Goal: Task Accomplishment & Management: Complete application form

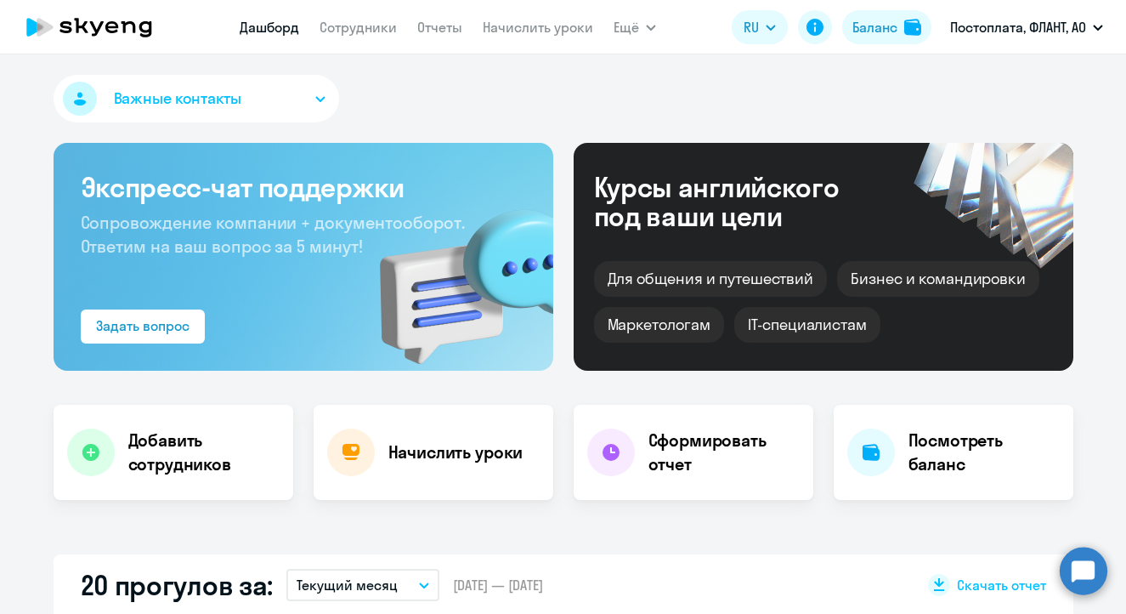
click at [354, 34] on link "Сотрудники" at bounding box center [358, 27] width 77 height 17
select select "30"
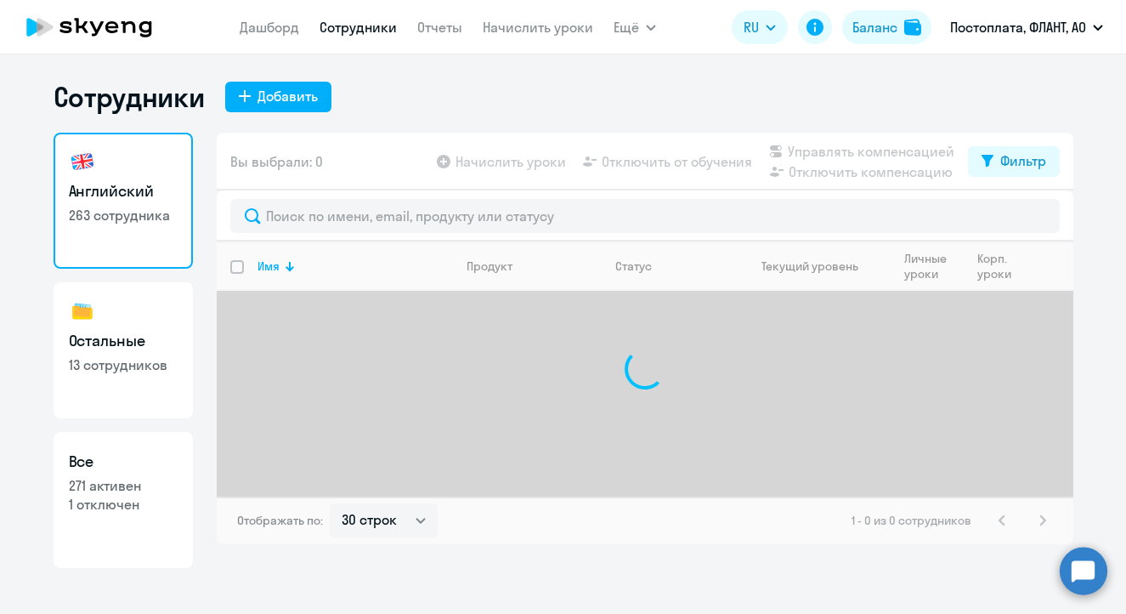
click at [116, 29] on icon at bounding box center [89, 27] width 150 height 42
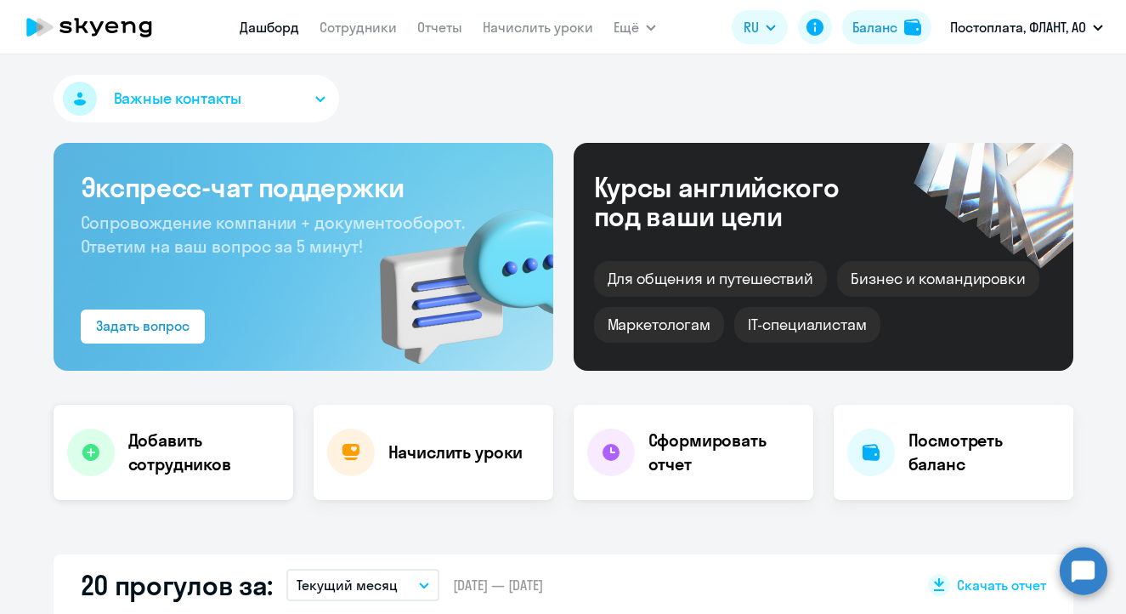
click at [141, 431] on h4 "Добавить сотрудников" at bounding box center [203, 452] width 151 height 48
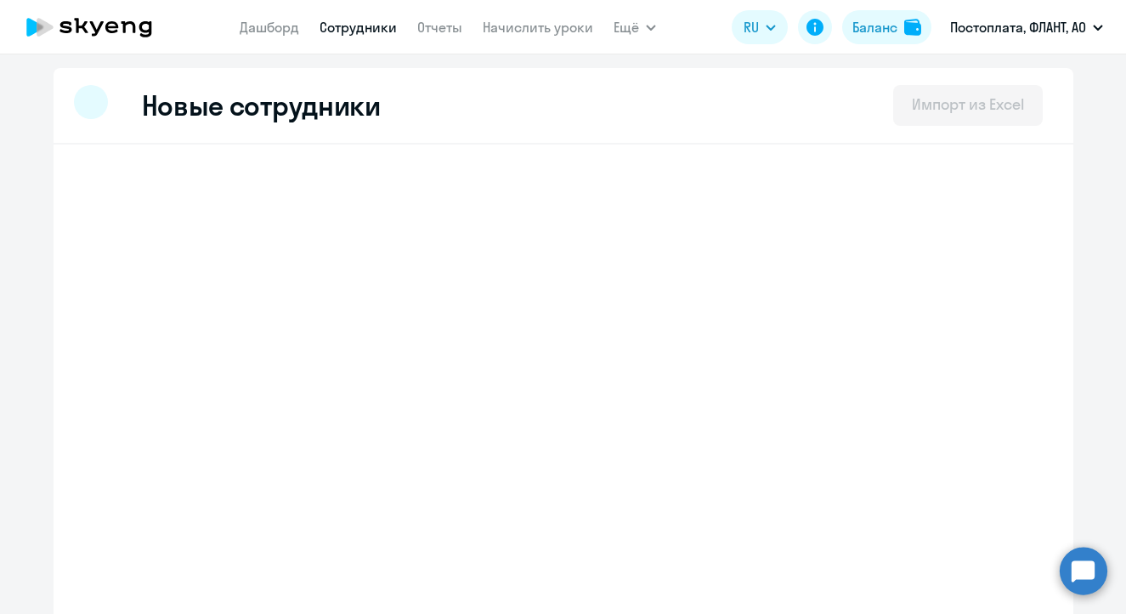
select select "english_adult_not_native_speaker"
select select "4"
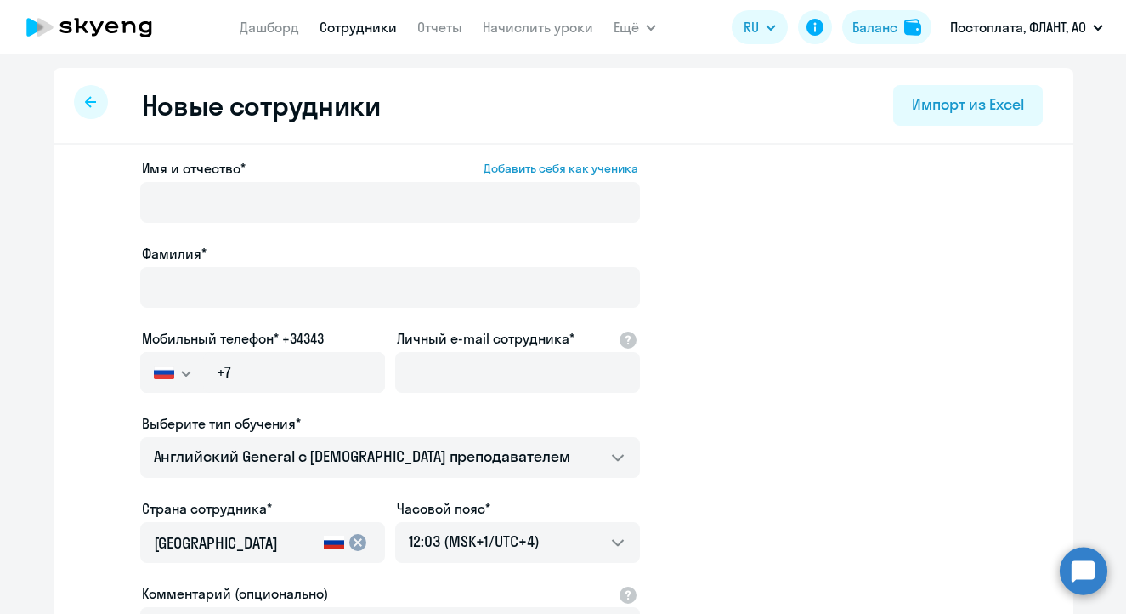
click at [342, 25] on link "Сотрудники" at bounding box center [358, 27] width 77 height 17
select select "30"
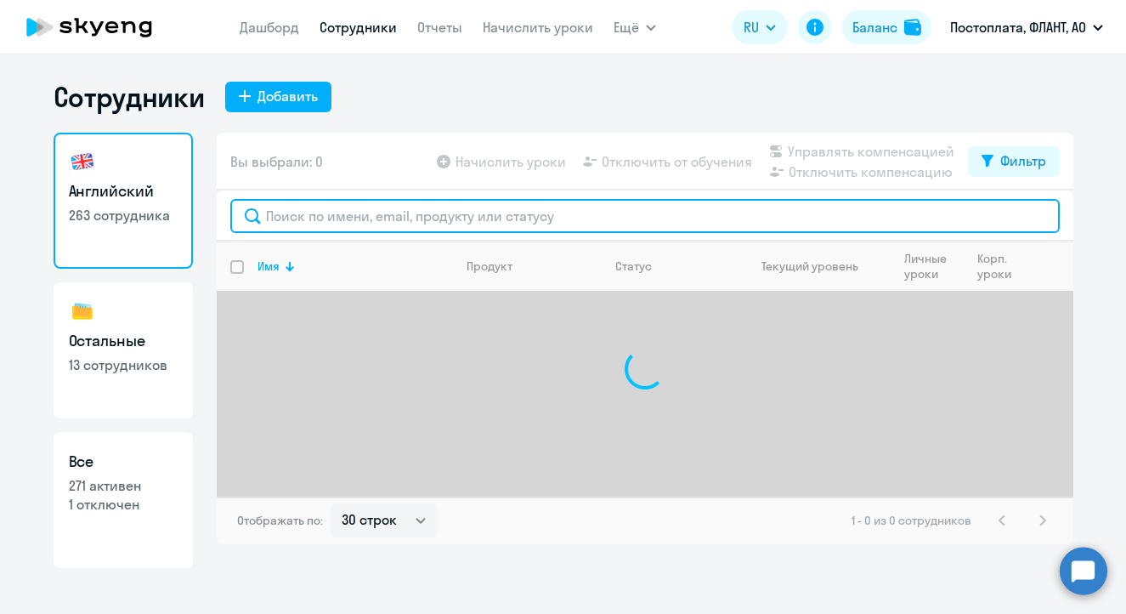
click at [337, 206] on input "text" at bounding box center [644, 216] width 829 height 34
type input "r"
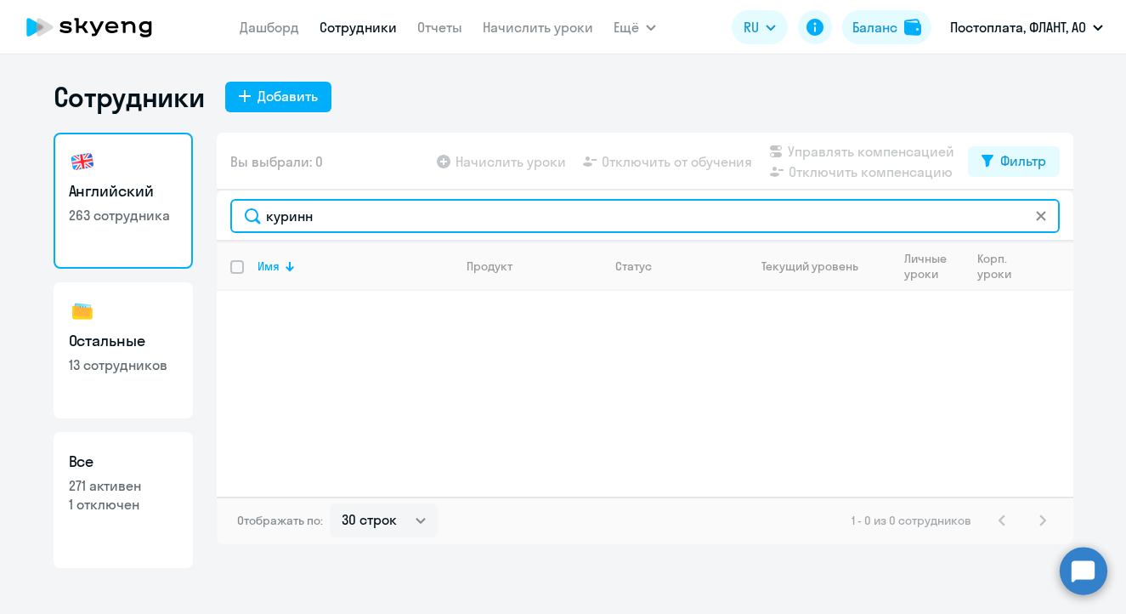
drag, startPoint x: 347, startPoint y: 208, endPoint x: 195, endPoint y: 211, distance: 152.1
click at [195, 211] on div "Английский 263 сотрудника Остальные 13 сотрудников Все 271 активен 1 отключен В…" at bounding box center [564, 350] width 1020 height 435
paste input "[EMAIL_ADDRESS][DOMAIN_NAME]"
type input "[EMAIL_ADDRESS][DOMAIN_NAME]"
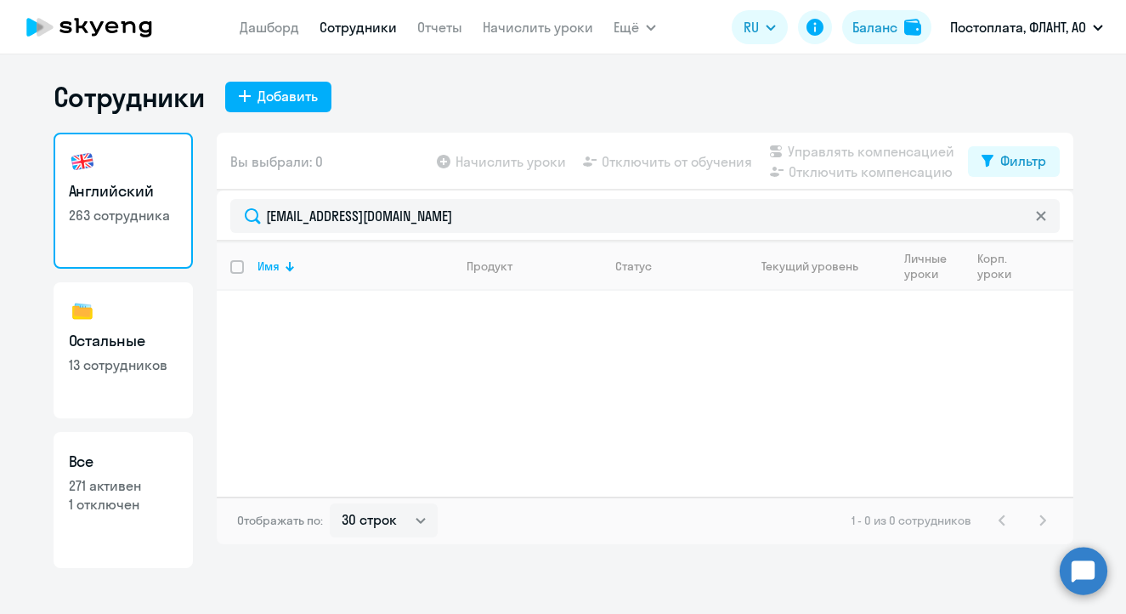
click at [102, 17] on icon at bounding box center [89, 27] width 150 height 42
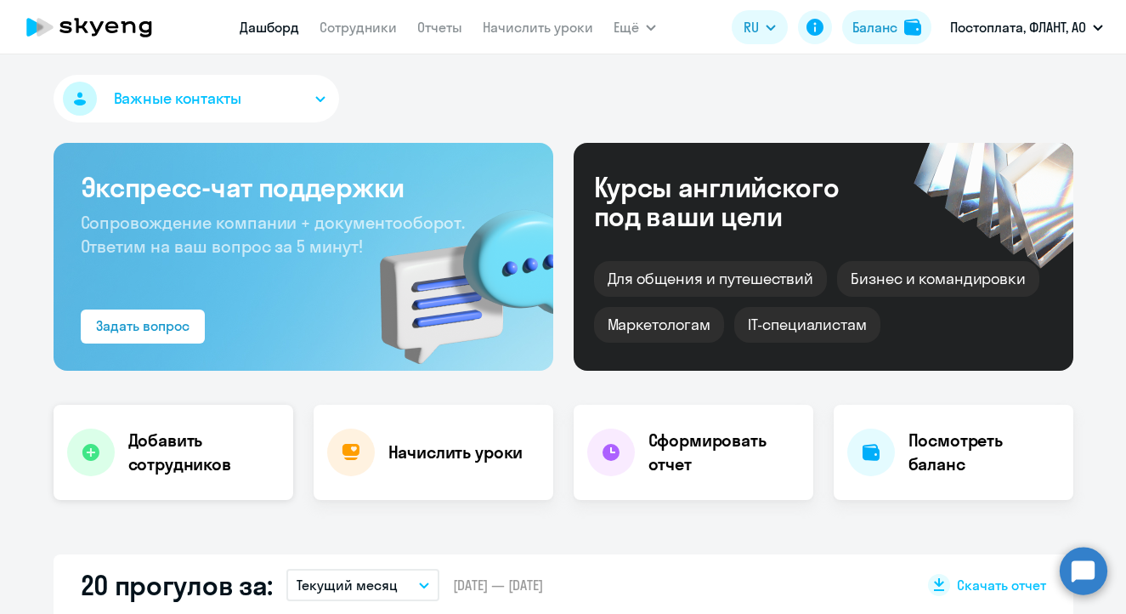
click at [162, 462] on h4 "Добавить сотрудников" at bounding box center [203, 452] width 151 height 48
select select "english_adult_not_native_speaker"
select select "4"
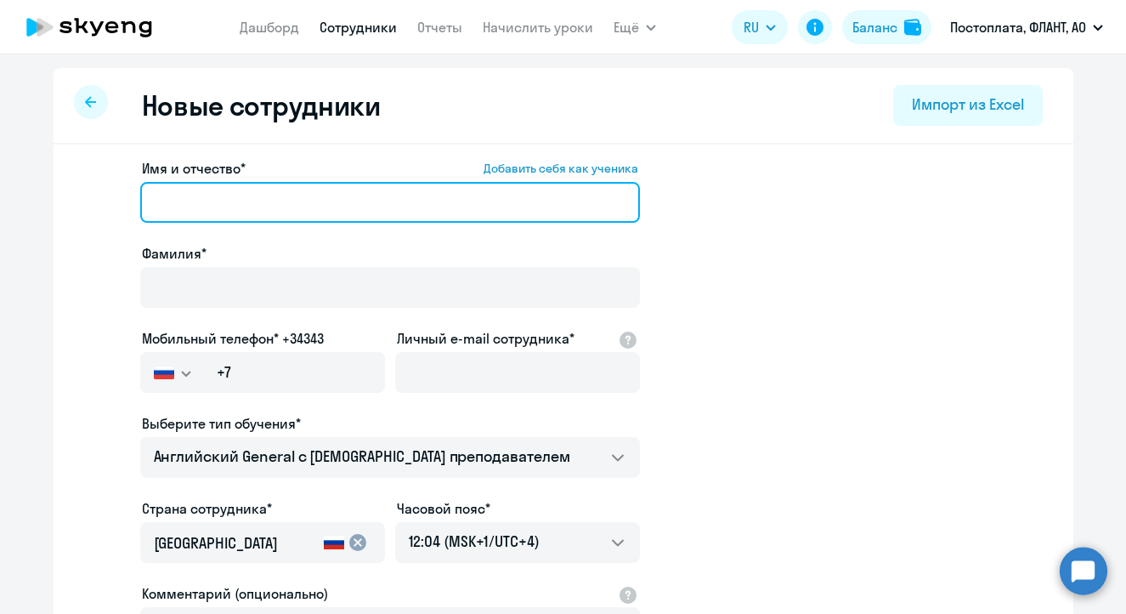
paste input "[EMAIL_ADDRESS][DOMAIN_NAME]"
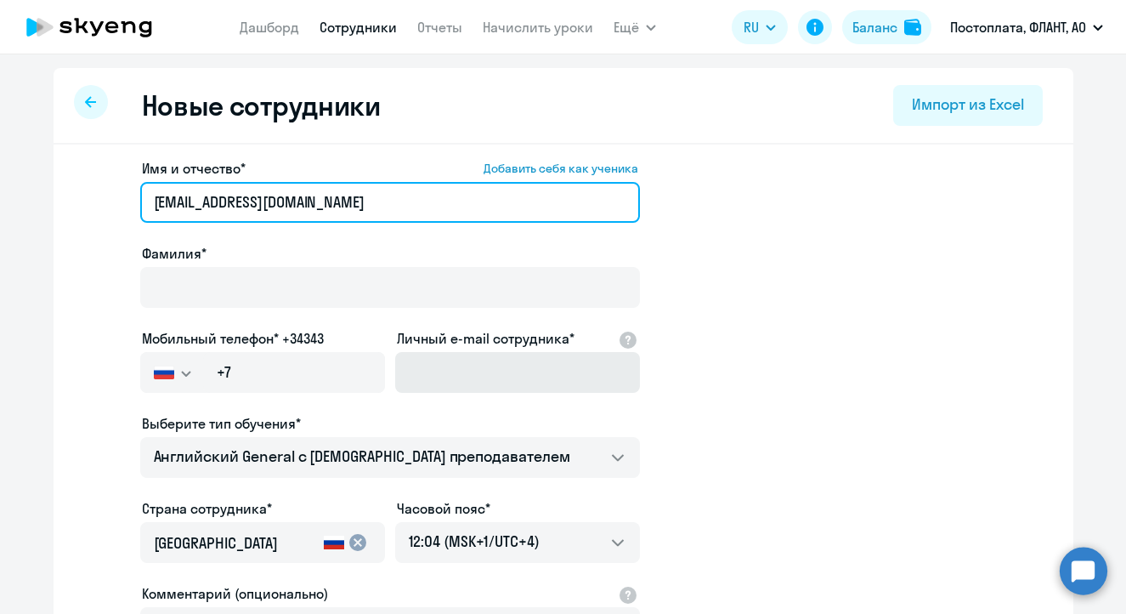
type input "[EMAIL_ADDRESS][DOMAIN_NAME]"
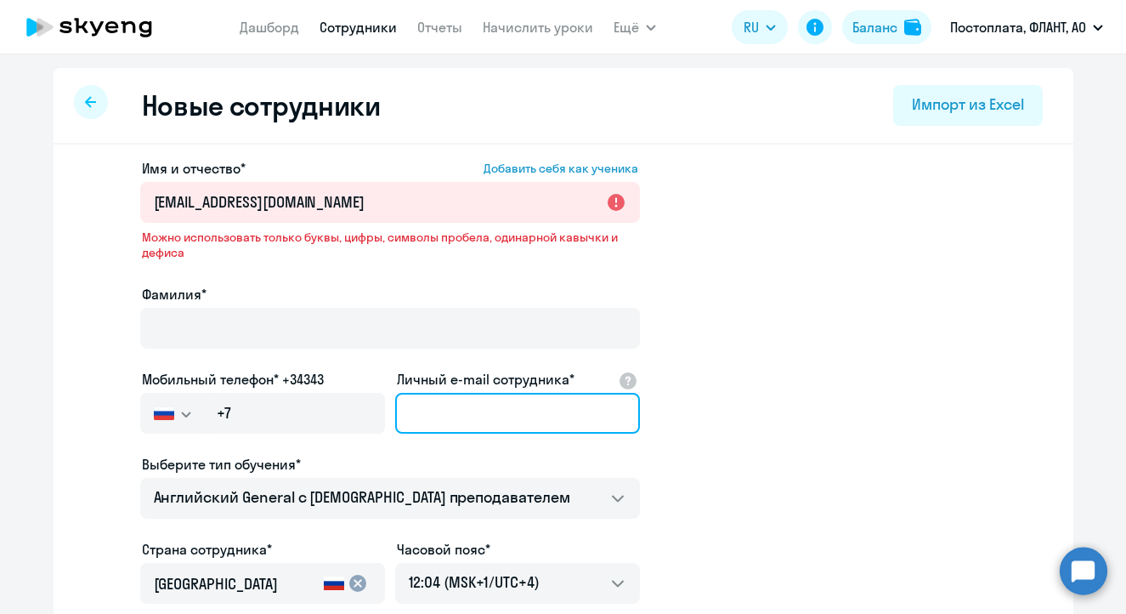
paste input "[EMAIL_ADDRESS][DOMAIN_NAME]"
type input "[EMAIL_ADDRESS][DOMAIN_NAME]"
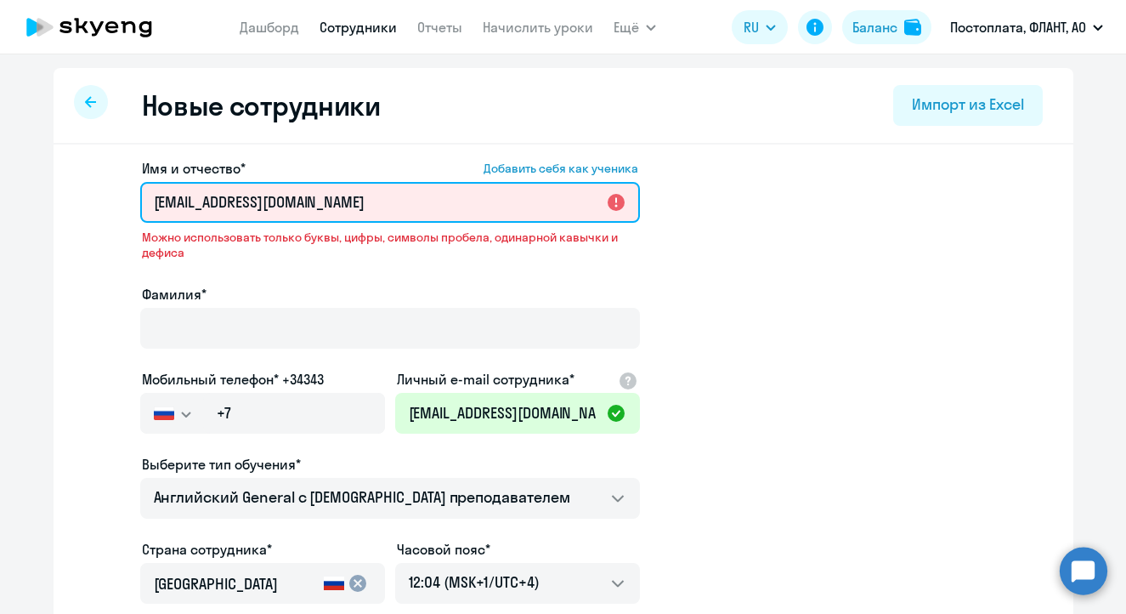
drag, startPoint x: 295, startPoint y: 207, endPoint x: 61, endPoint y: 194, distance: 234.1
click at [61, 194] on div "Имя и отчество* Добавить себя как ученика [EMAIL_ADDRESS][DOMAIN_NAME] Можно ис…" at bounding box center [564, 538] width 1020 height 788
drag, startPoint x: 326, startPoint y: 201, endPoint x: 13, endPoint y: 179, distance: 314.4
click at [13, 179] on ng-component "Новые сотрудники Импорт из Excel Имя и отчество* Добавить себя как ученика [EMA…" at bounding box center [563, 500] width 1126 height 864
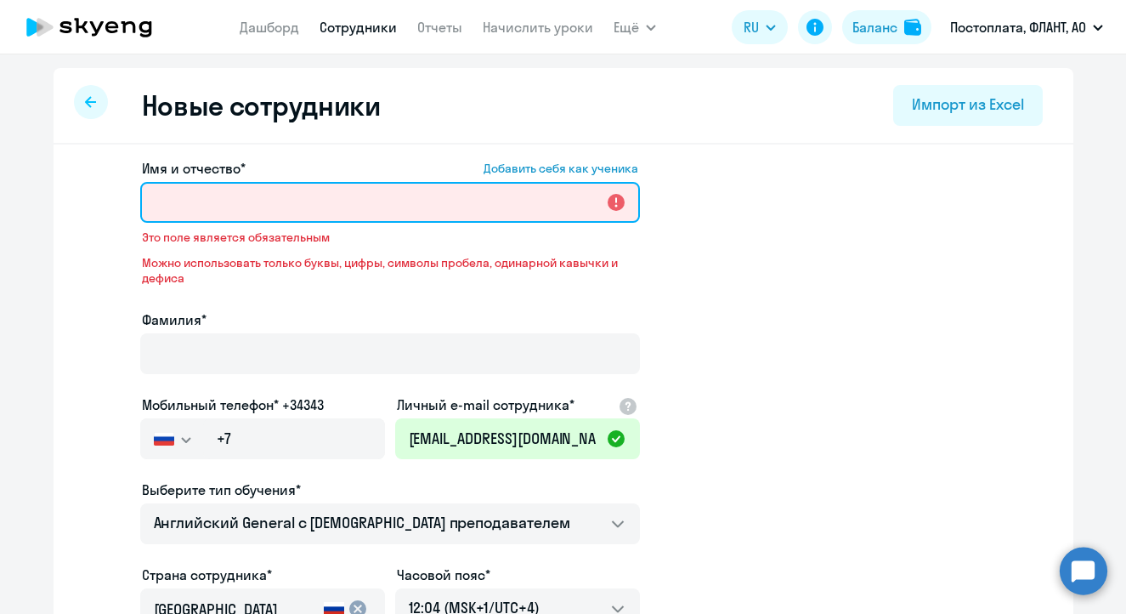
paste input "[PERSON_NAME]"
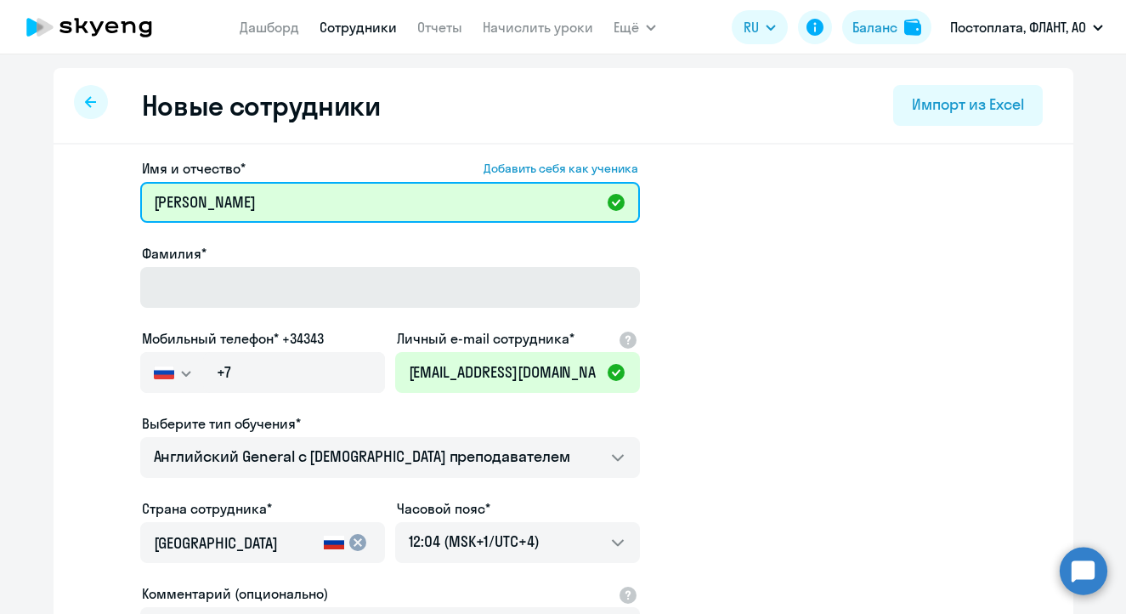
type input "[PERSON_NAME]"
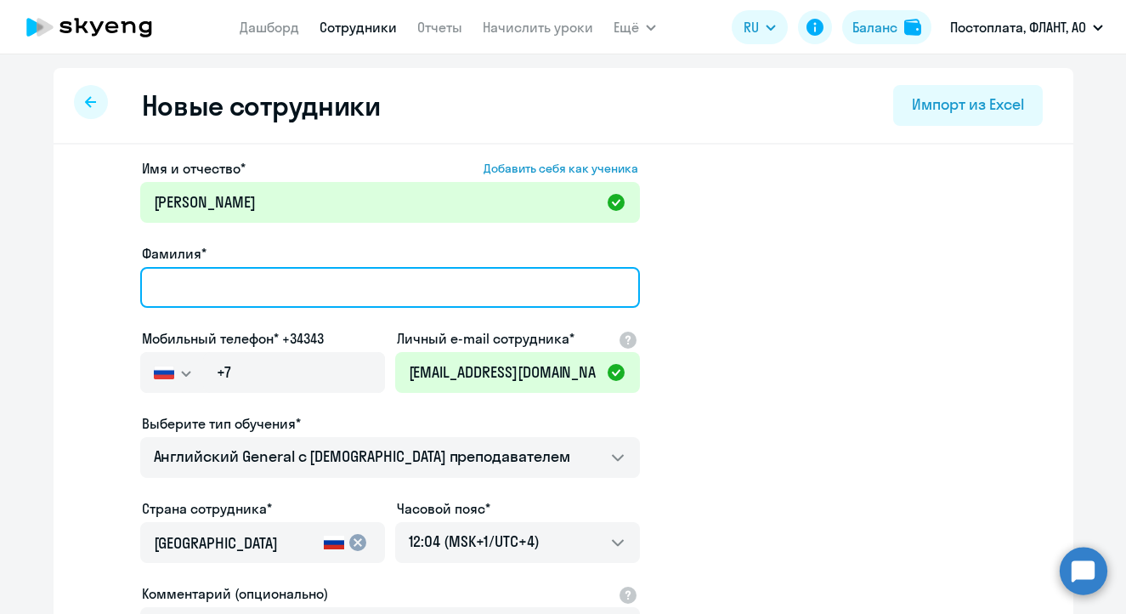
paste input "Куринная"
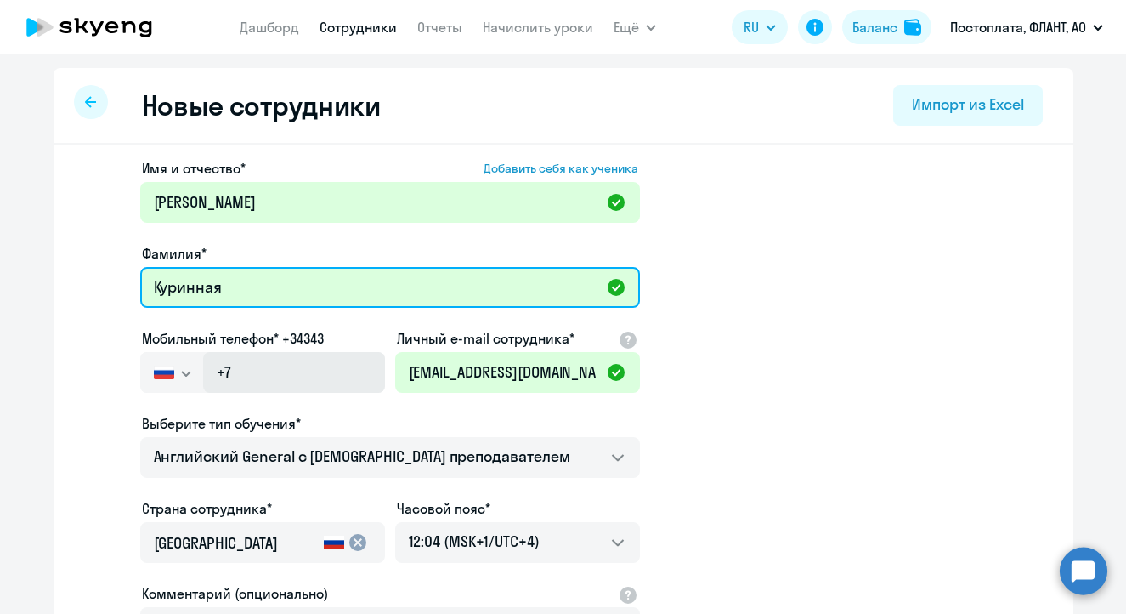
type input "Куринная"
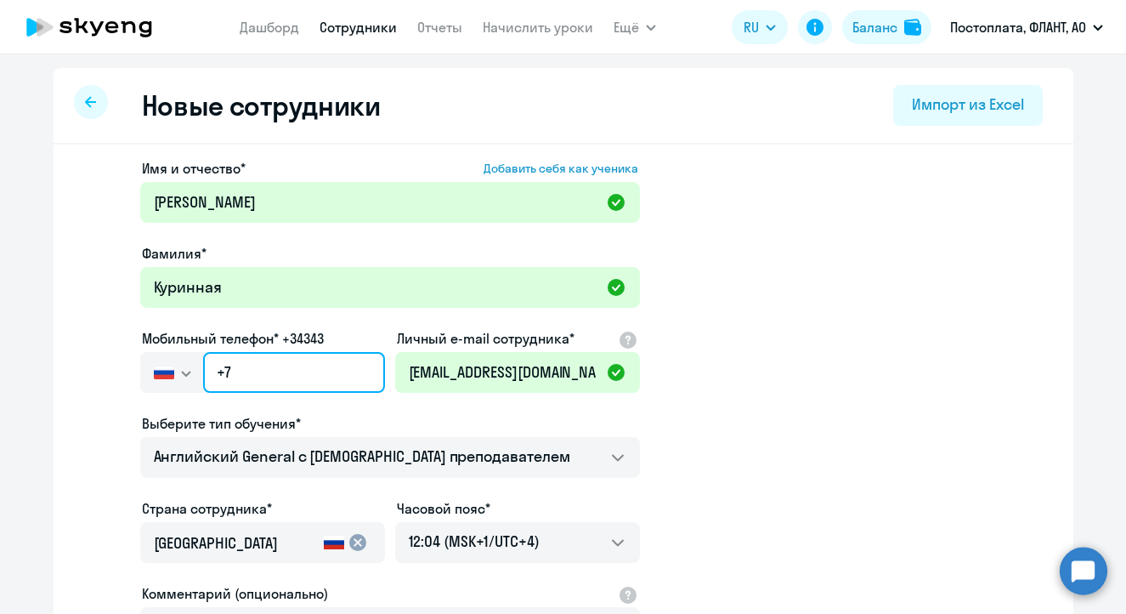
click at [273, 381] on input "+7" at bounding box center [293, 372] width 181 height 41
paste input "[PHONE_NUMBER]"
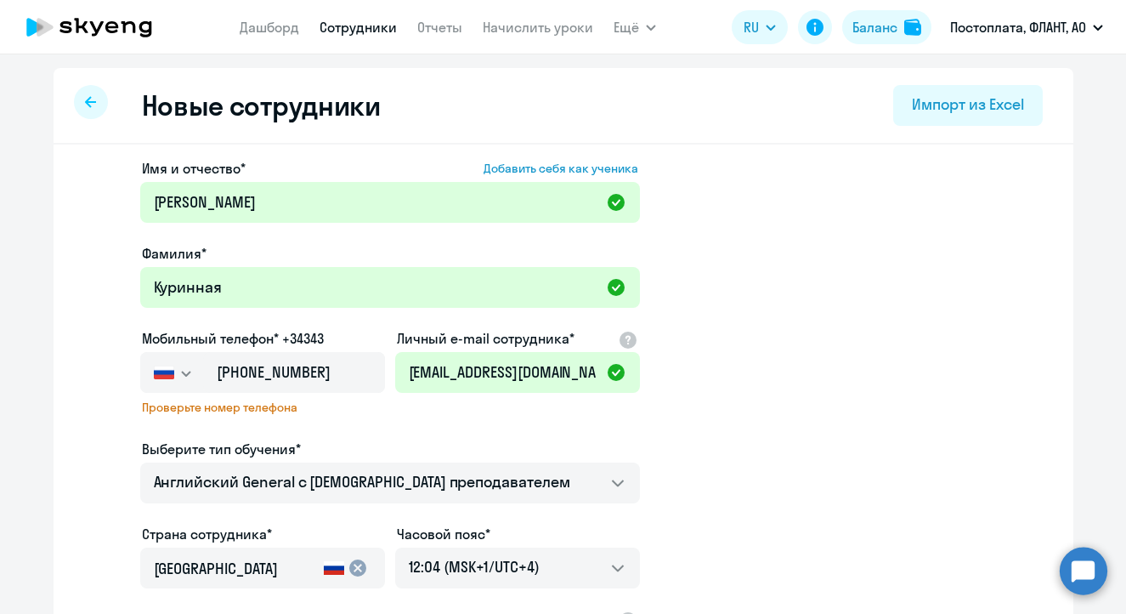
click at [354, 433] on ds-form-field "Мобильный телефон* +34343 [GEOGRAPHIC_DATA] +7 [GEOGRAPHIC_DATA] +7 [GEOGRAPHIC…" at bounding box center [262, 383] width 245 height 110
click at [221, 371] on input "[PHONE_NUMBER]" at bounding box center [293, 372] width 181 height 41
click at [233, 370] on input "[PHONE_NUMBER]" at bounding box center [293, 372] width 181 height 41
click at [352, 450] on div "Выберите тип обучения*" at bounding box center [390, 449] width 500 height 20
drag, startPoint x: 247, startPoint y: 382, endPoint x: 239, endPoint y: 371, distance: 13.9
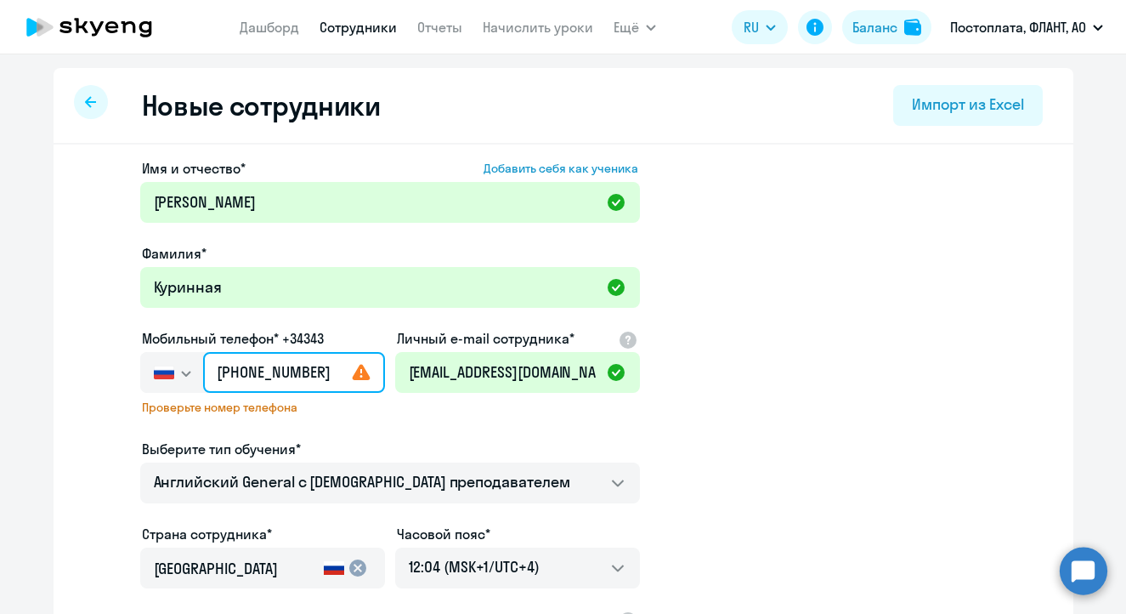
click at [246, 382] on input "[PHONE_NUMBER]" at bounding box center [293, 372] width 181 height 41
click at [228, 369] on input "[PHONE_NUMBER]" at bounding box center [293, 372] width 181 height 41
click at [252, 370] on input "[PHONE_NUMBER]" at bounding box center [293, 372] width 181 height 41
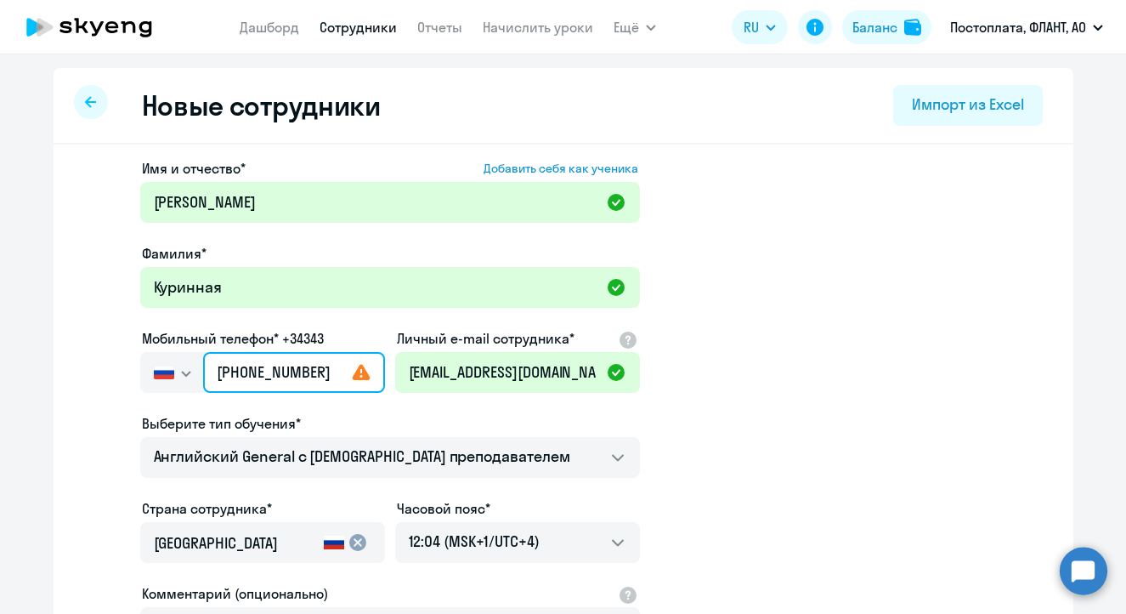
type input "[PHONE_NUMBER]"
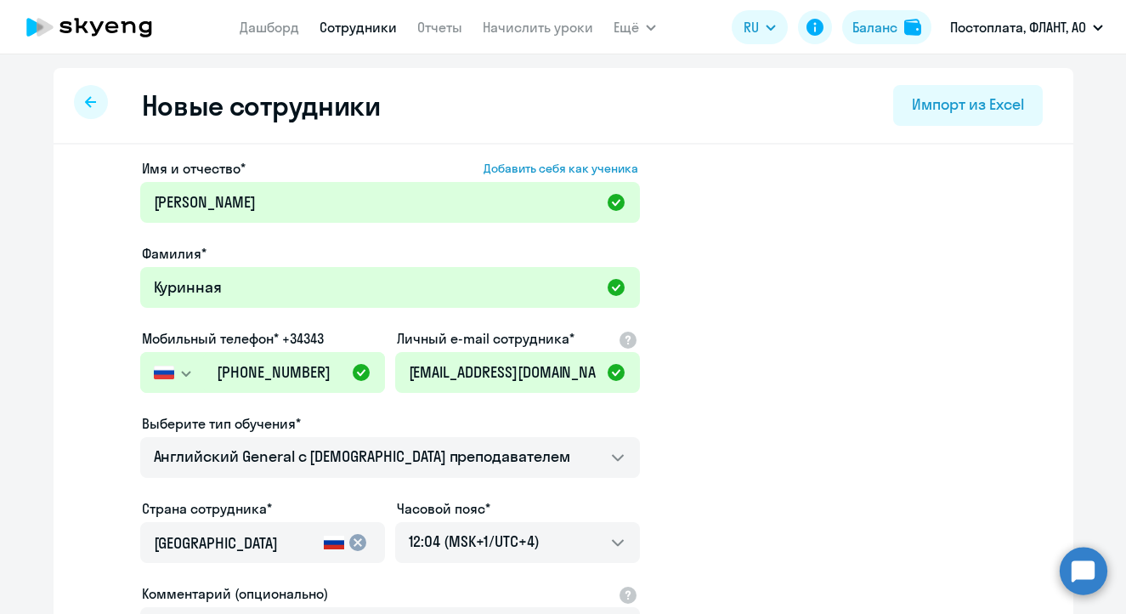
click at [395, 410] on ds-form-field "Личный e-mail сотрудника* [EMAIL_ADDRESS][DOMAIN_NAME]" at bounding box center [517, 370] width 245 height 85
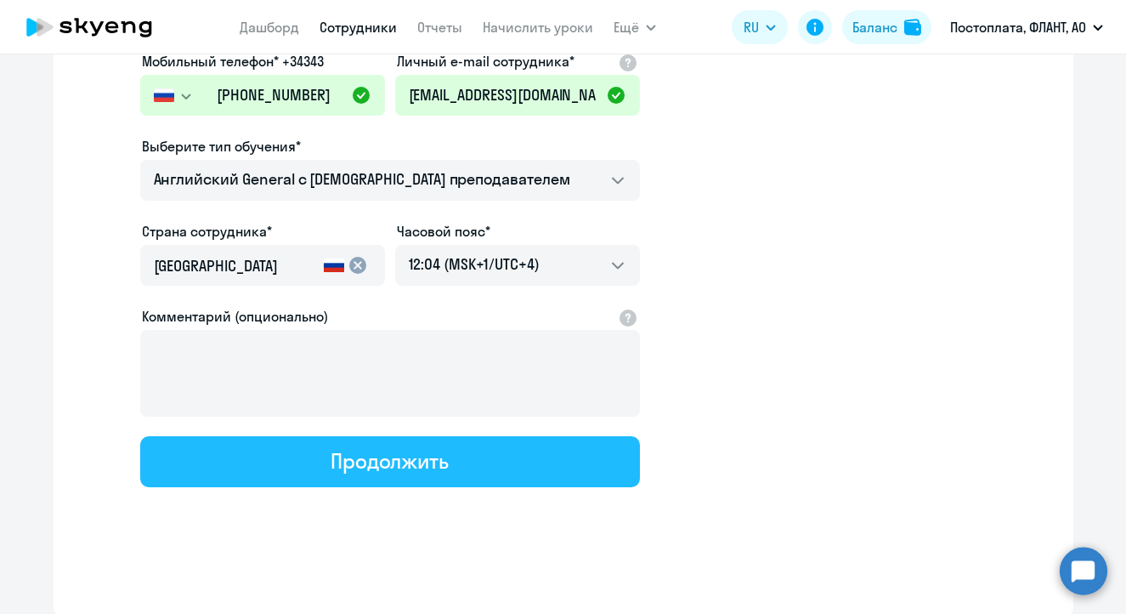
click at [453, 444] on button "Продолжить" at bounding box center [390, 461] width 500 height 51
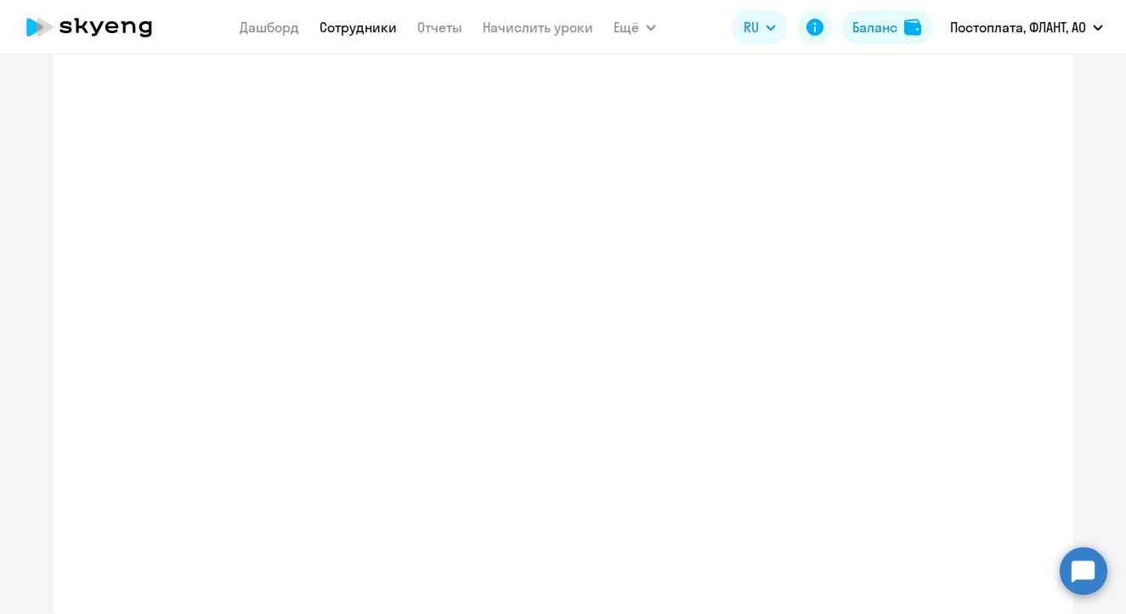
select select "english_adult_not_native_speaker"
select select "4"
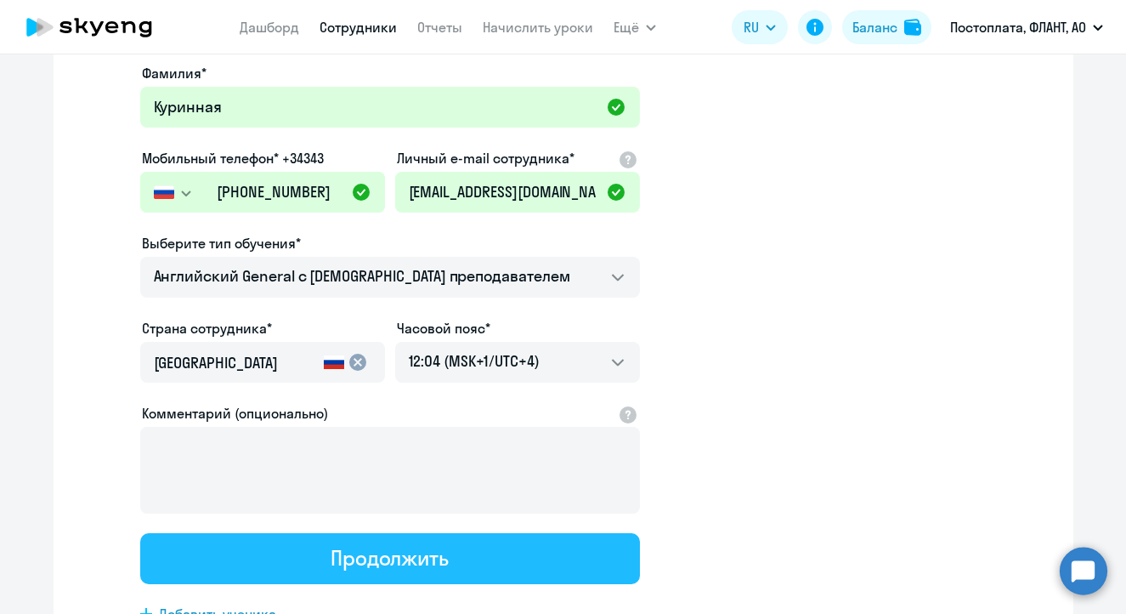
scroll to position [7, 0]
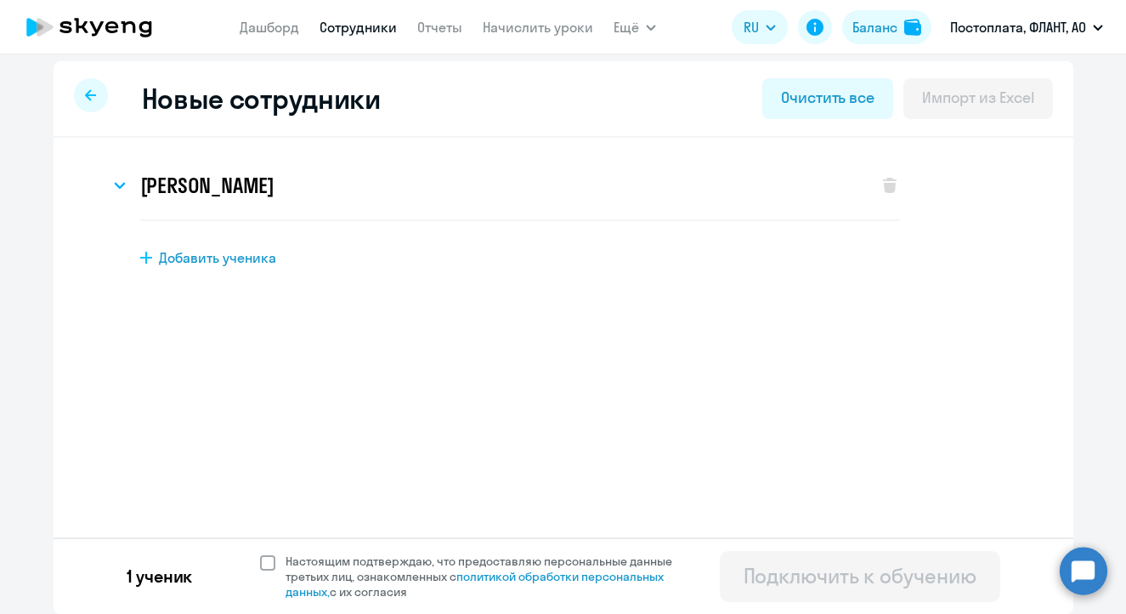
click at [262, 554] on label "Настоящим подтверждаю, что предоставляю персональные данные третьих лиц, ознако…" at bounding box center [476, 576] width 433 height 46
click at [260, 553] on input "Настоящим подтверждаю, что предоставляю персональные данные третьих лиц, ознако…" at bounding box center [259, 552] width 1 height 1
checkbox input "true"
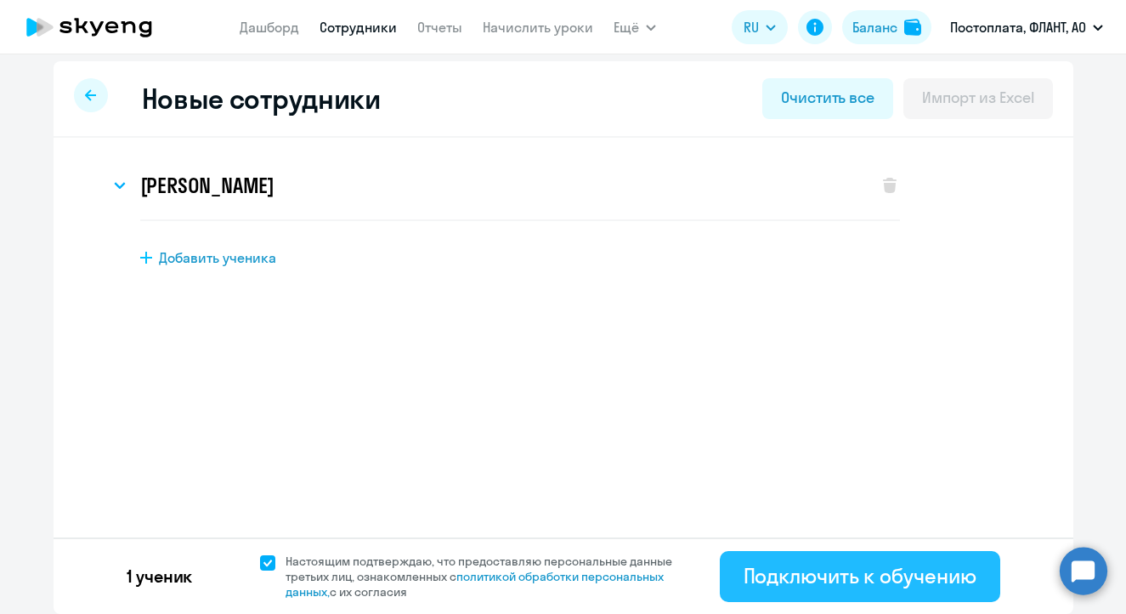
click at [852, 581] on div "Подключить к обучению" at bounding box center [860, 575] width 233 height 27
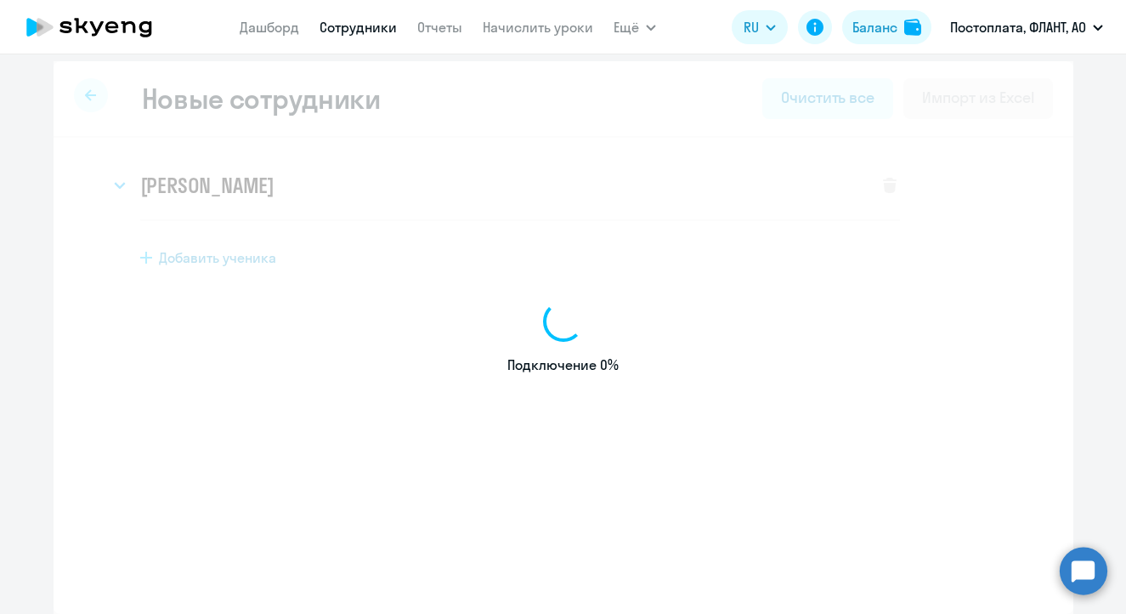
select select "english_adult_not_native_speaker"
select select "4"
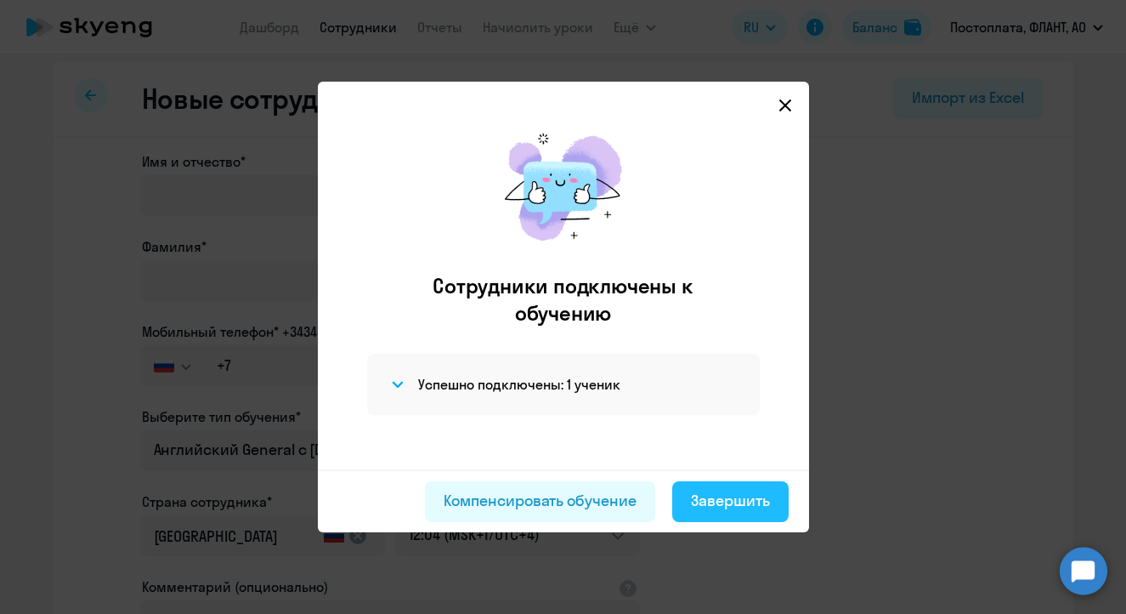
click at [708, 497] on div "Завершить" at bounding box center [730, 501] width 79 height 22
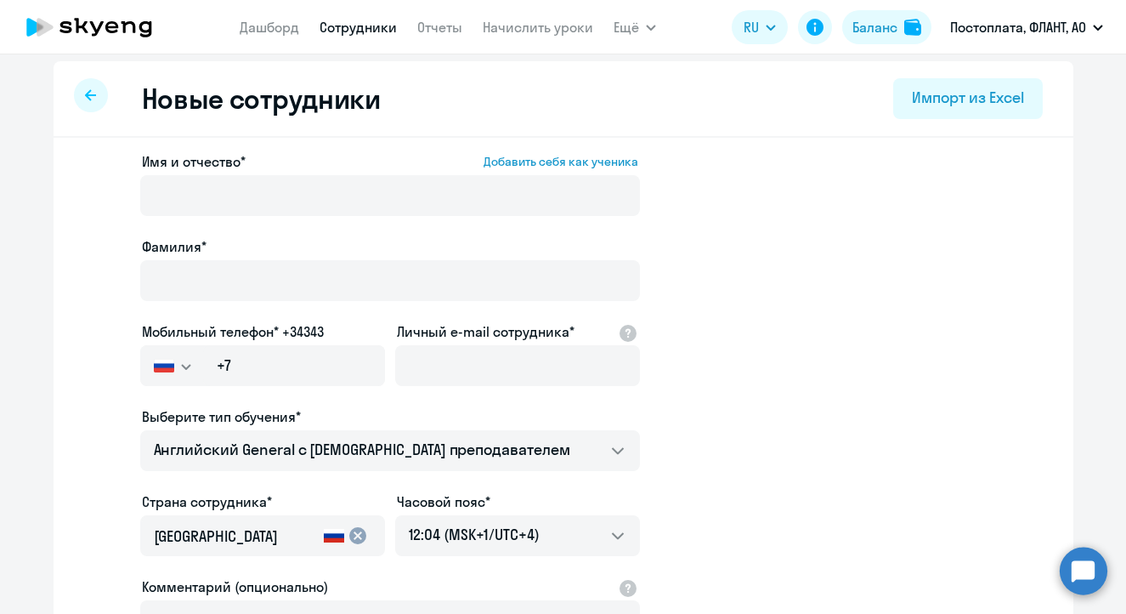
select select "30"
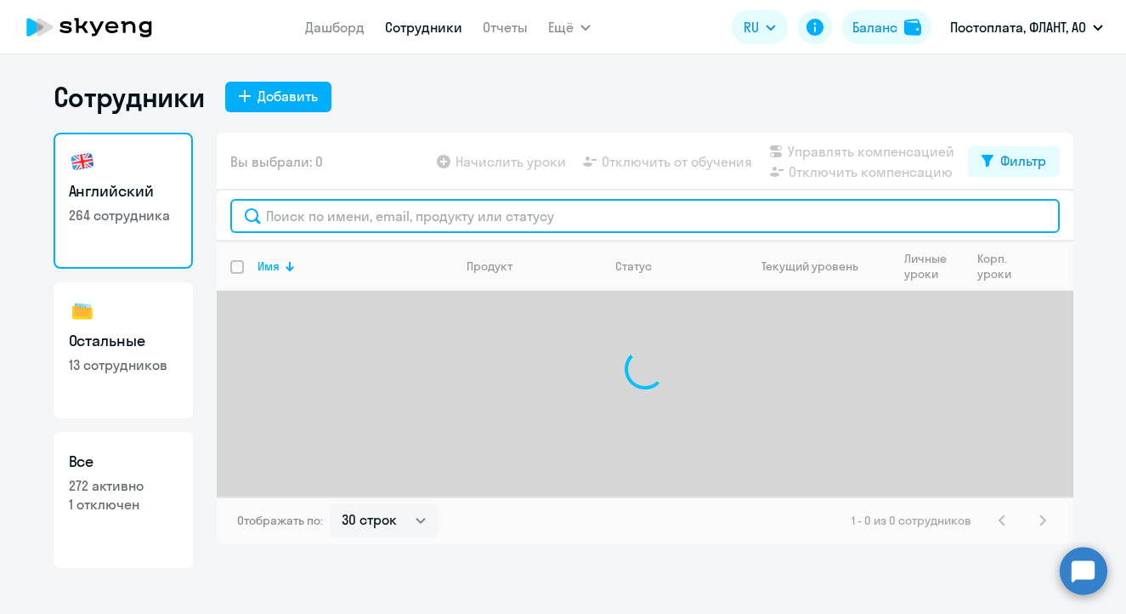
click at [369, 221] on input "text" at bounding box center [644, 216] width 829 height 34
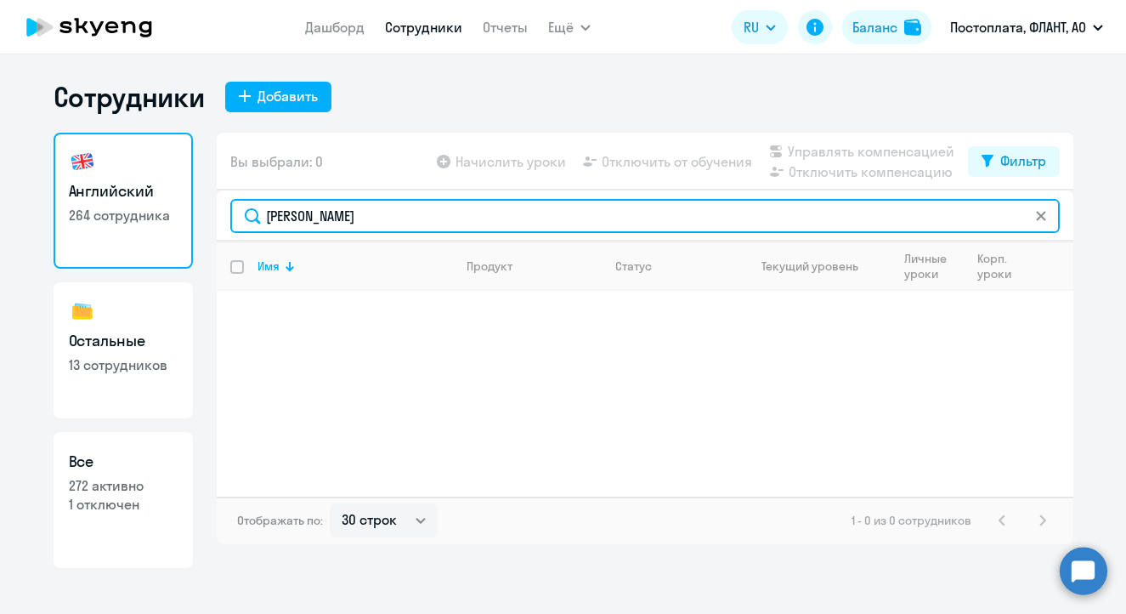
drag, startPoint x: 332, startPoint y: 213, endPoint x: 258, endPoint y: 210, distance: 74.9
click at [258, 210] on input "[PERSON_NAME]" at bounding box center [644, 216] width 829 height 34
paste input "mailto:[EMAIL_ADDRESS][DOMAIN_NAME]"
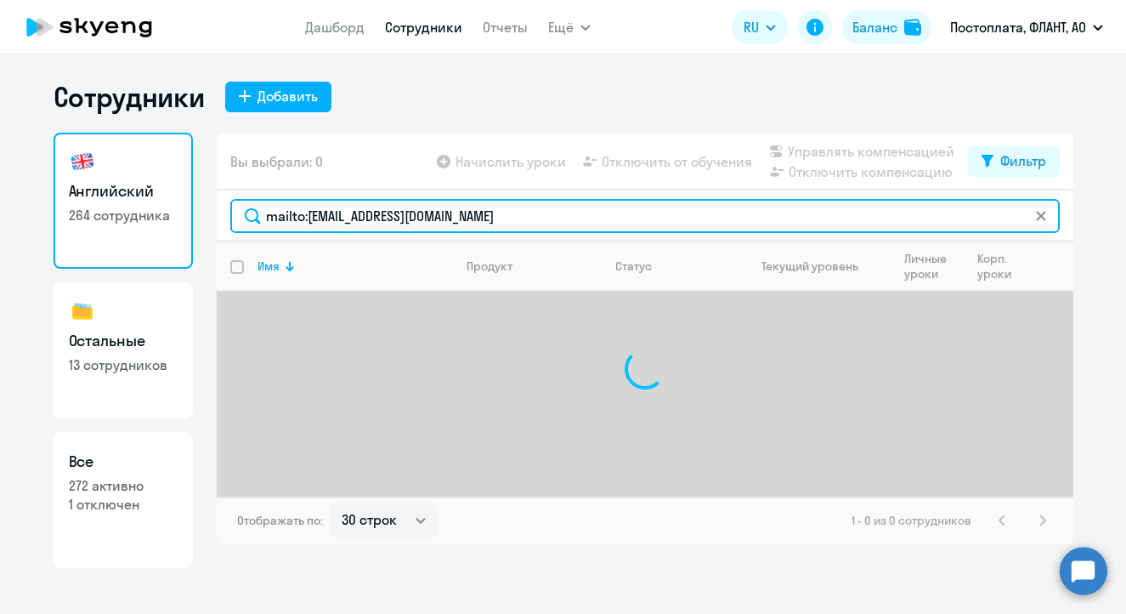
drag, startPoint x: 310, startPoint y: 214, endPoint x: 203, endPoint y: 211, distance: 107.1
click at [203, 211] on div "Английский 264 сотрудника Остальные 13 сотрудников Все 272 активно 1 отключен В…" at bounding box center [564, 350] width 1020 height 435
type input "[EMAIL_ADDRESS][DOMAIN_NAME]"
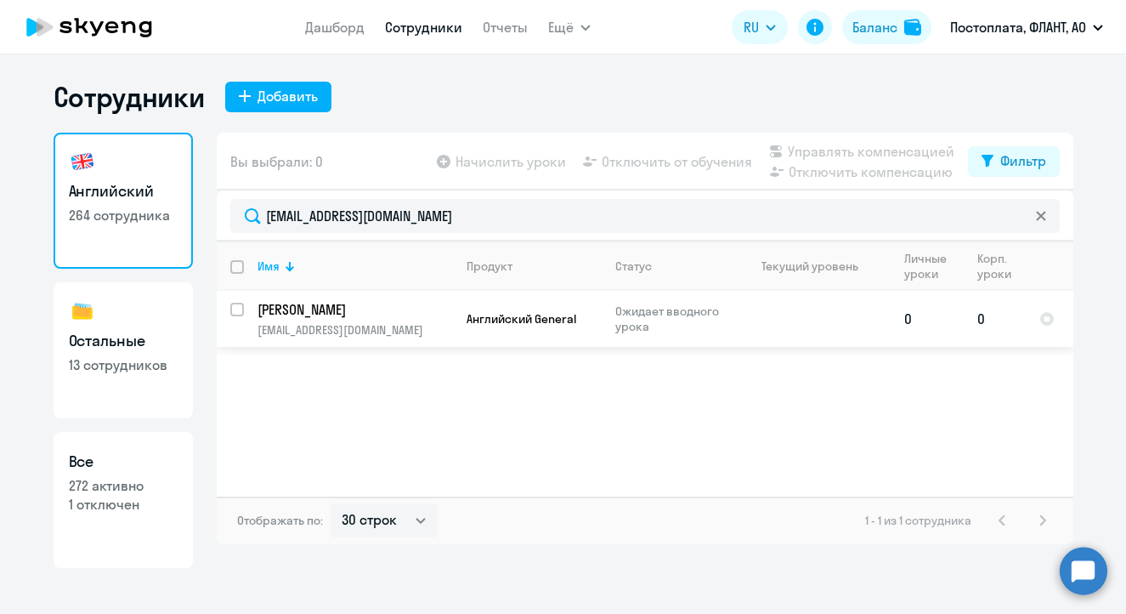
click at [270, 311] on p "[PERSON_NAME]" at bounding box center [354, 309] width 192 height 19
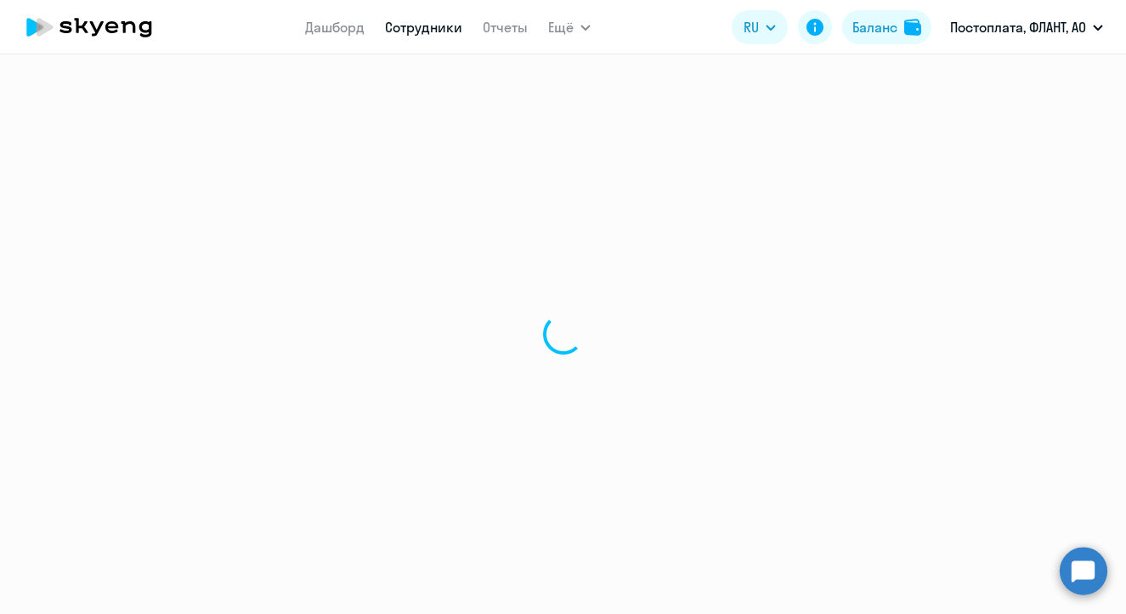
select select "english"
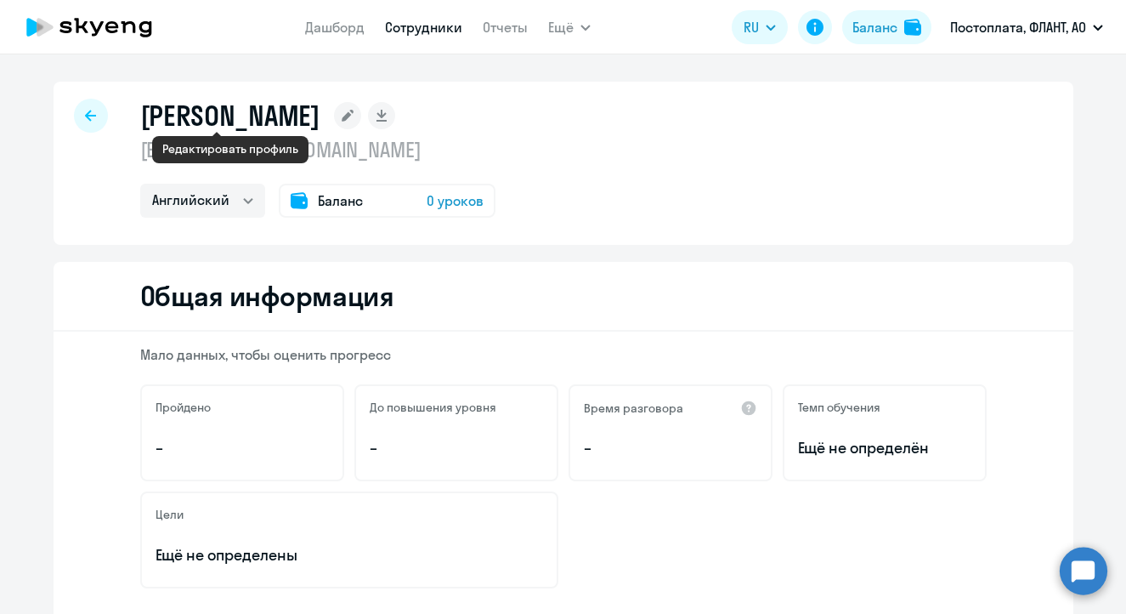
click at [342, 114] on icon at bounding box center [348, 116] width 12 height 12
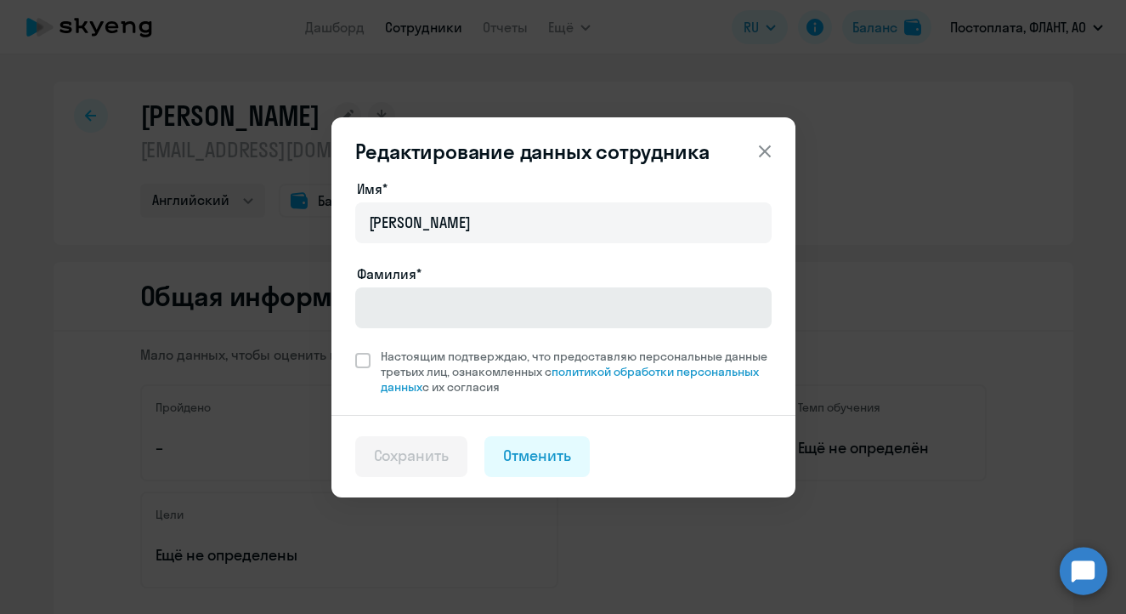
drag, startPoint x: 439, startPoint y: 286, endPoint x: 440, endPoint y: 295, distance: 9.5
click at [439, 286] on div "Фамилия*" at bounding box center [563, 298] width 416 height 71
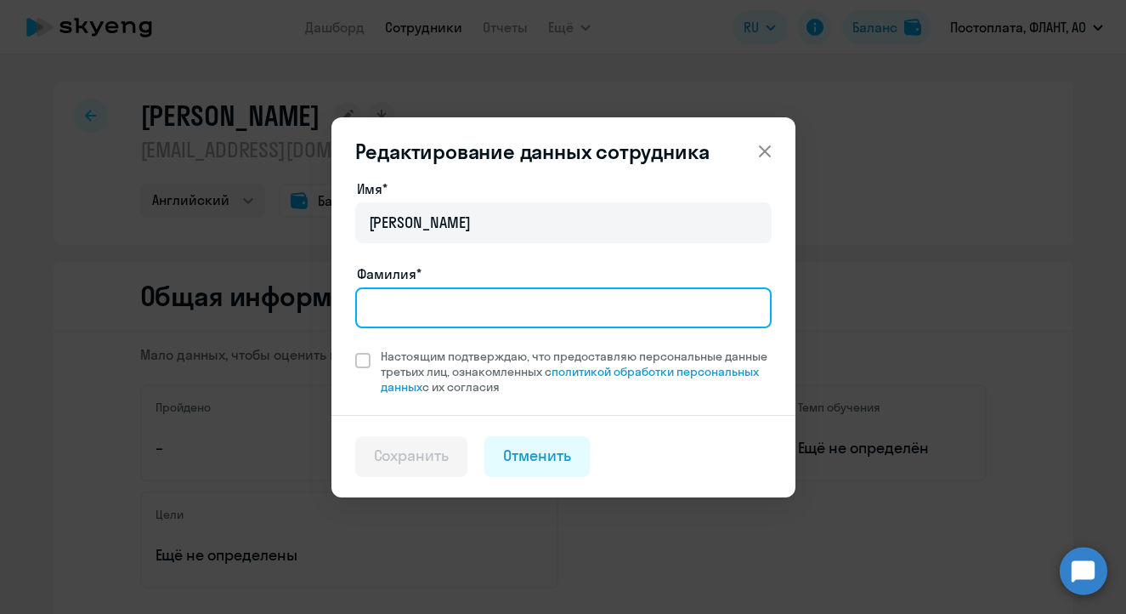
click at [440, 296] on input "Фамилия*" at bounding box center [563, 307] width 416 height 41
type input "Куринная"
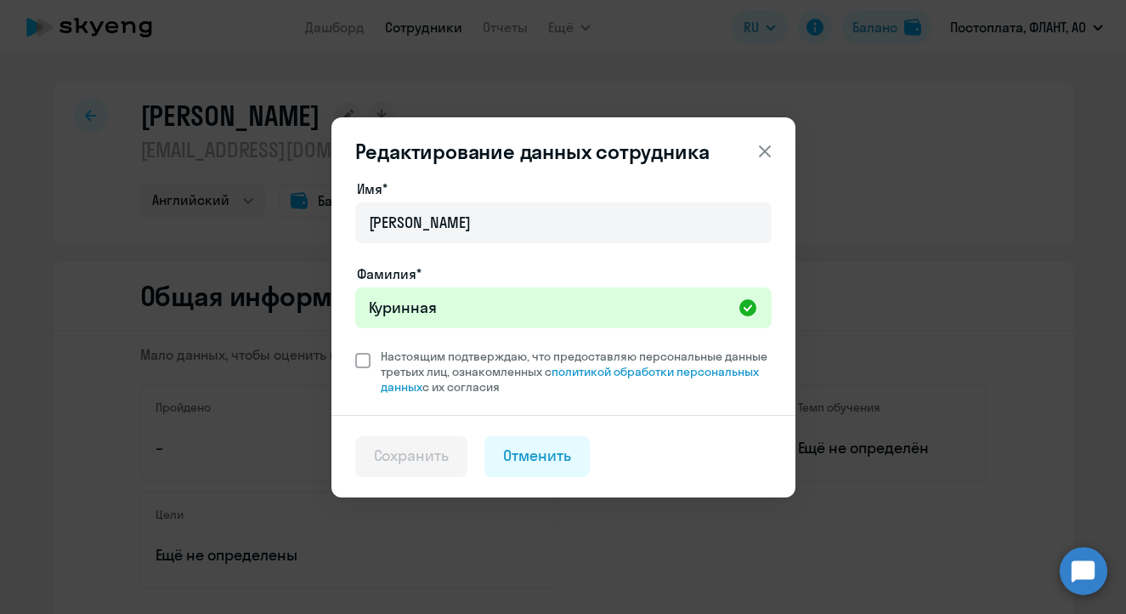
click at [360, 365] on span at bounding box center [362, 360] width 15 height 15
click at [355, 348] on input "Настоящим подтверждаю, что предоставляю персональные данные третьих лиц, ознако…" at bounding box center [354, 348] width 1 height 1
checkbox input "true"
click at [389, 456] on div "Сохранить" at bounding box center [412, 455] width 76 height 22
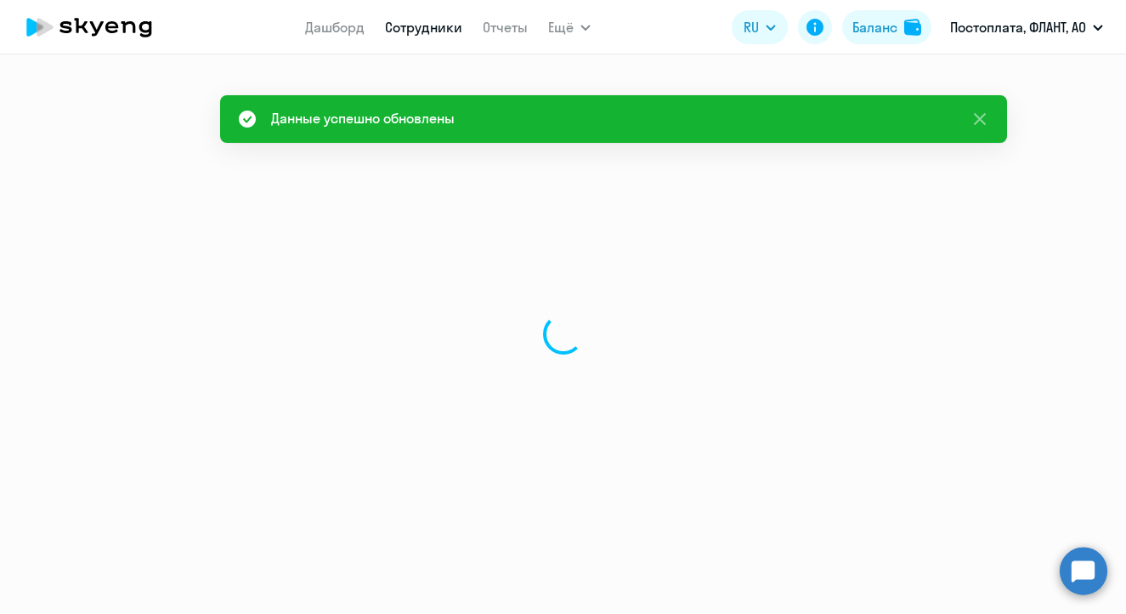
select select "english"
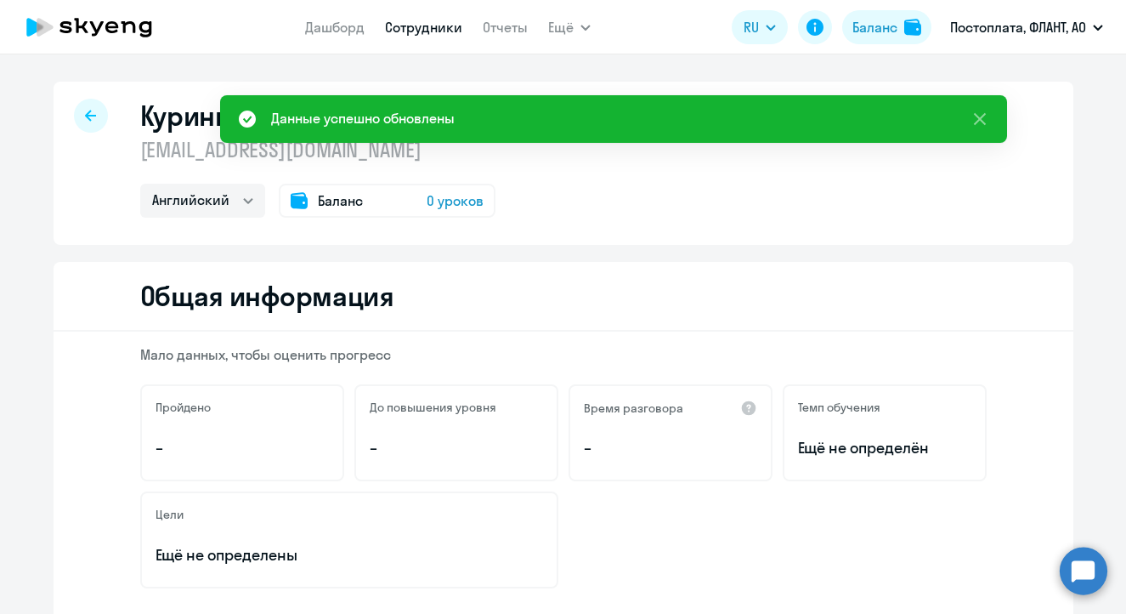
click at [433, 27] on link "Сотрудники" at bounding box center [423, 27] width 77 height 17
select select "30"
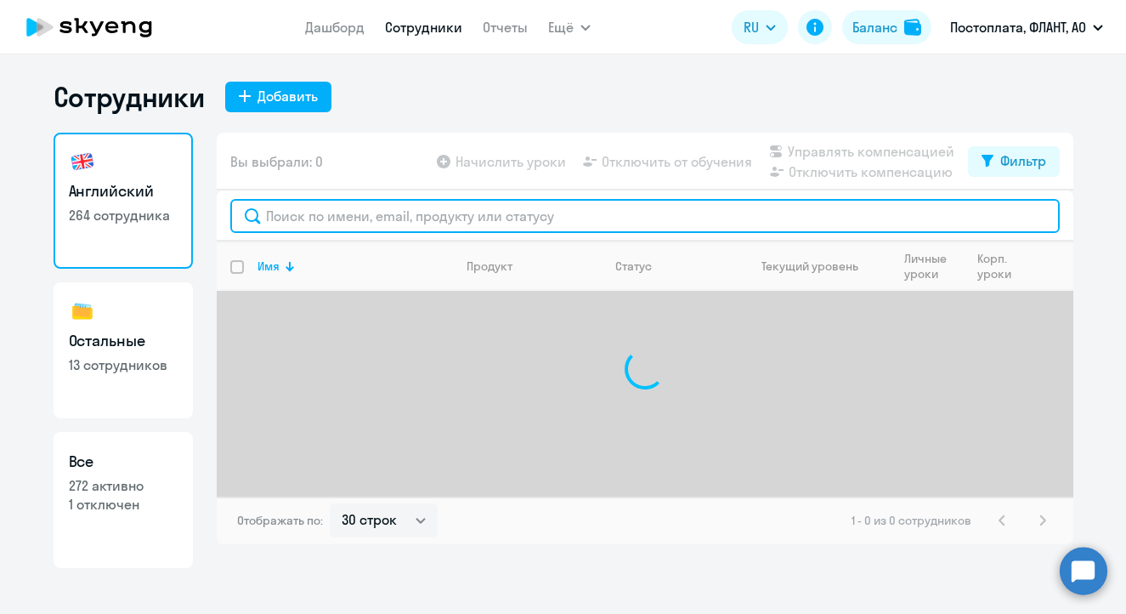
click at [356, 218] on input "text" at bounding box center [644, 216] width 829 height 34
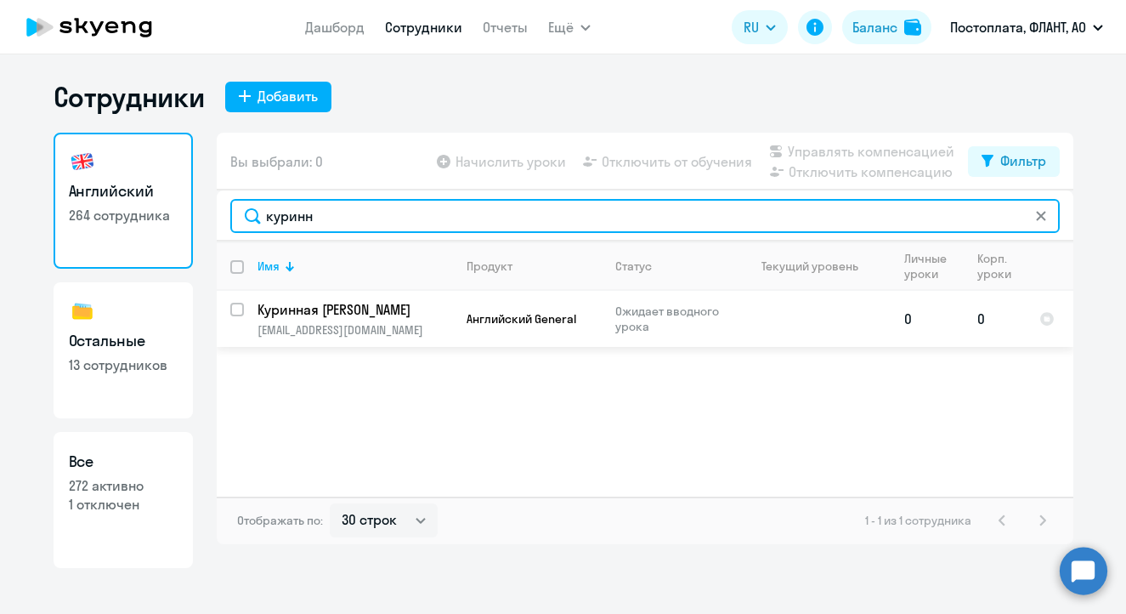
type input "куринн"
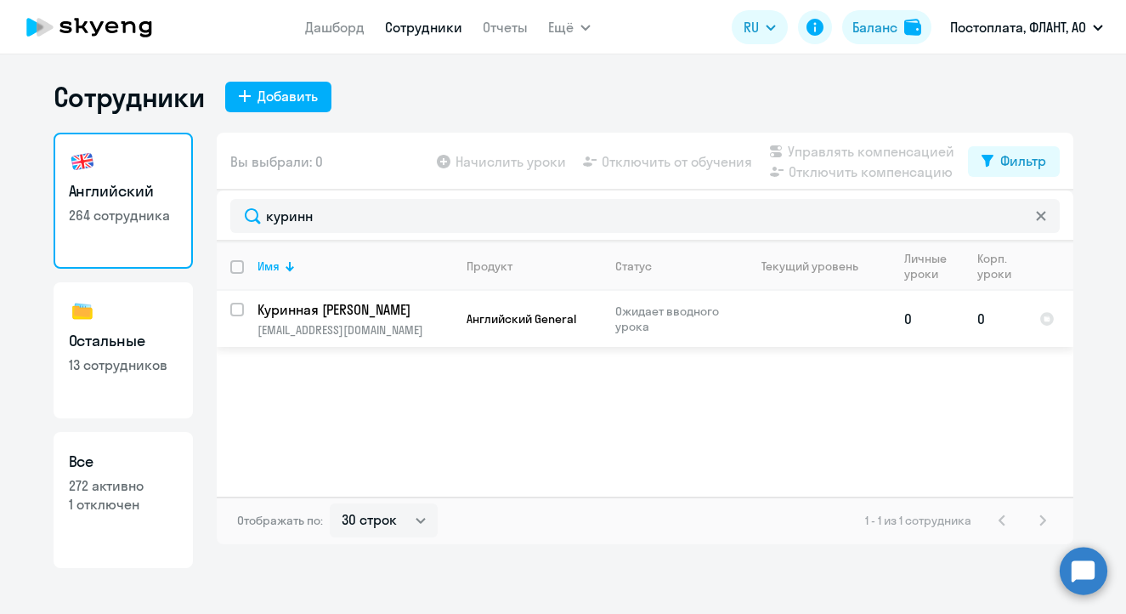
click at [229, 311] on div at bounding box center [238, 309] width 41 height 41
checkbox input "true"
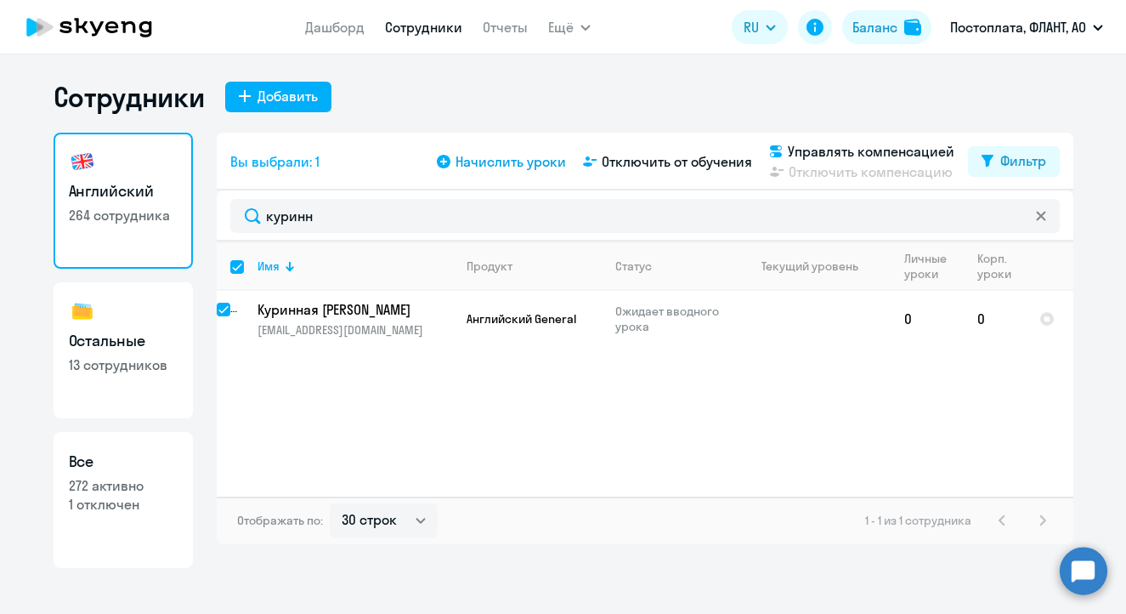
click at [496, 167] on span "Начислить уроки" at bounding box center [511, 161] width 110 height 20
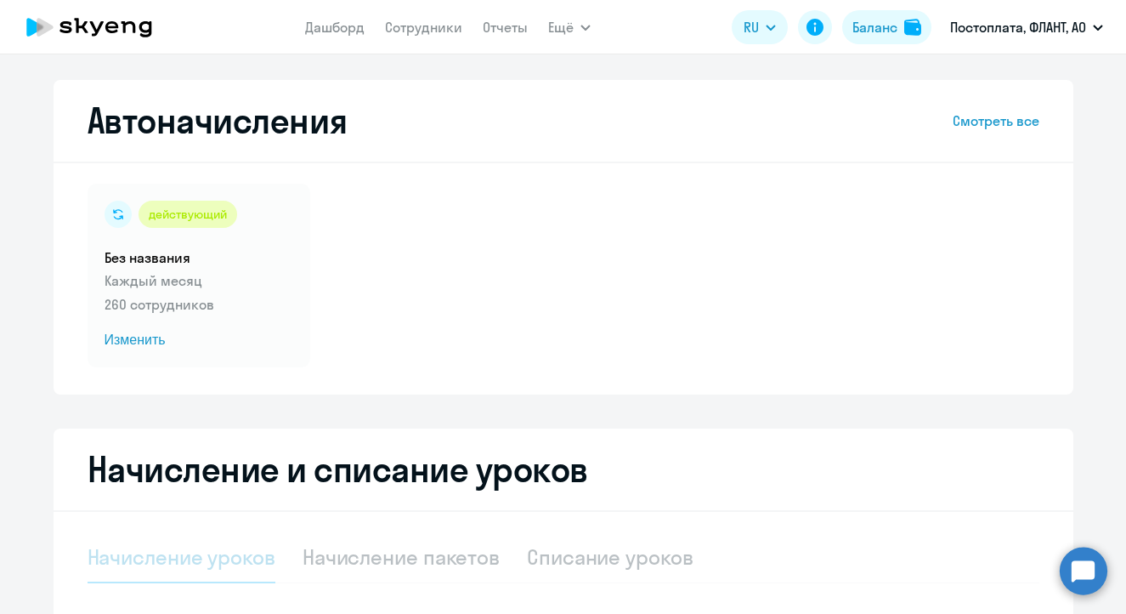
scroll to position [337, 0]
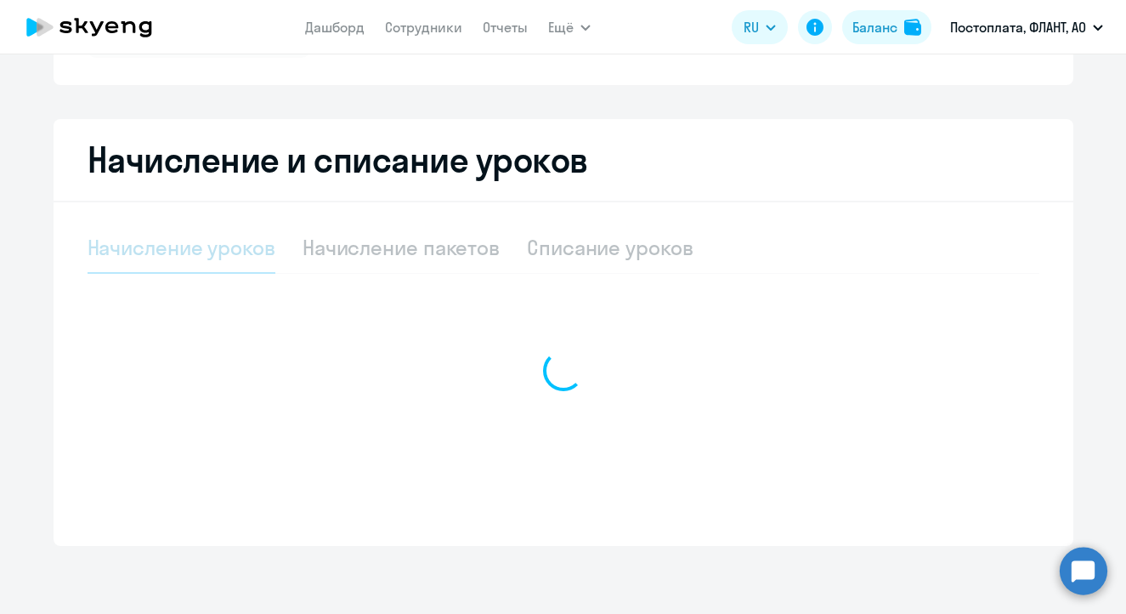
select select "10"
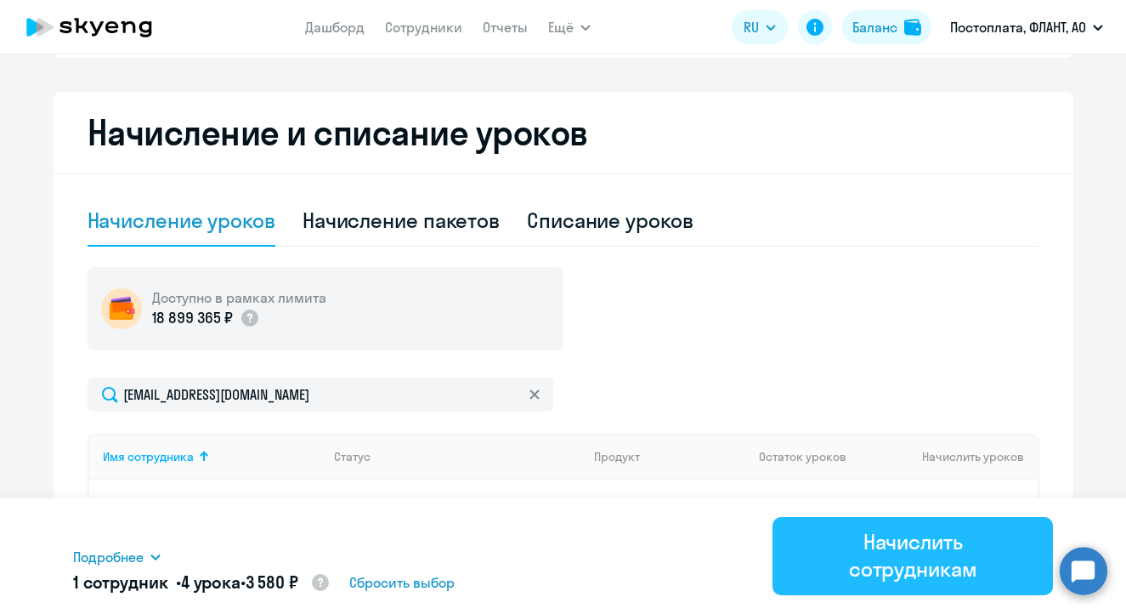
type input "4"
click at [880, 529] on div "Начислить сотрудникам" at bounding box center [912, 555] width 233 height 54
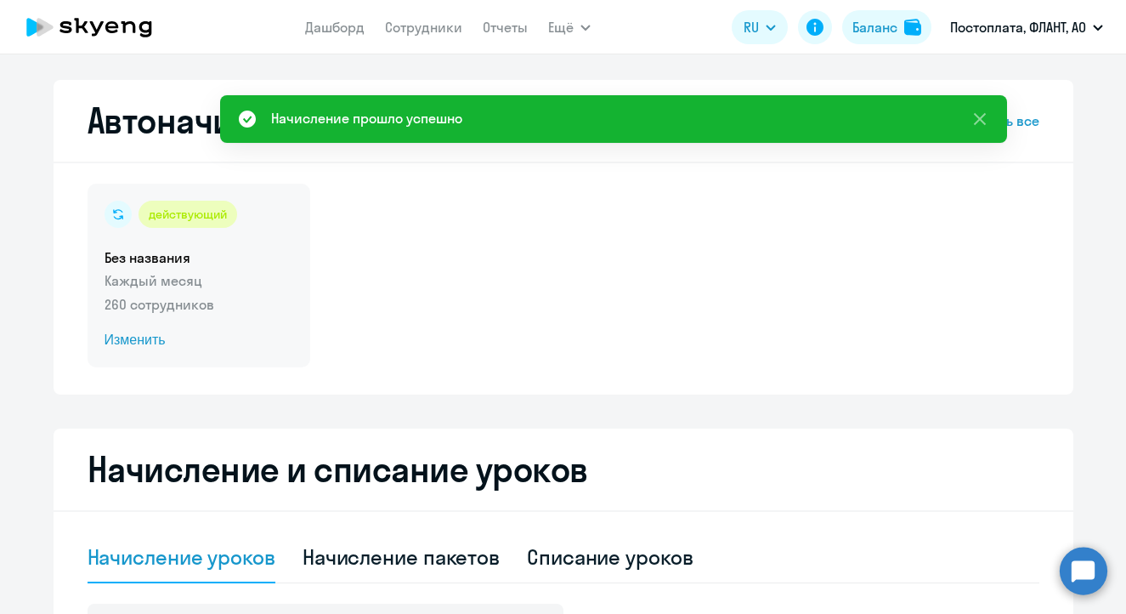
click at [115, 334] on span "Изменить" at bounding box center [199, 340] width 189 height 20
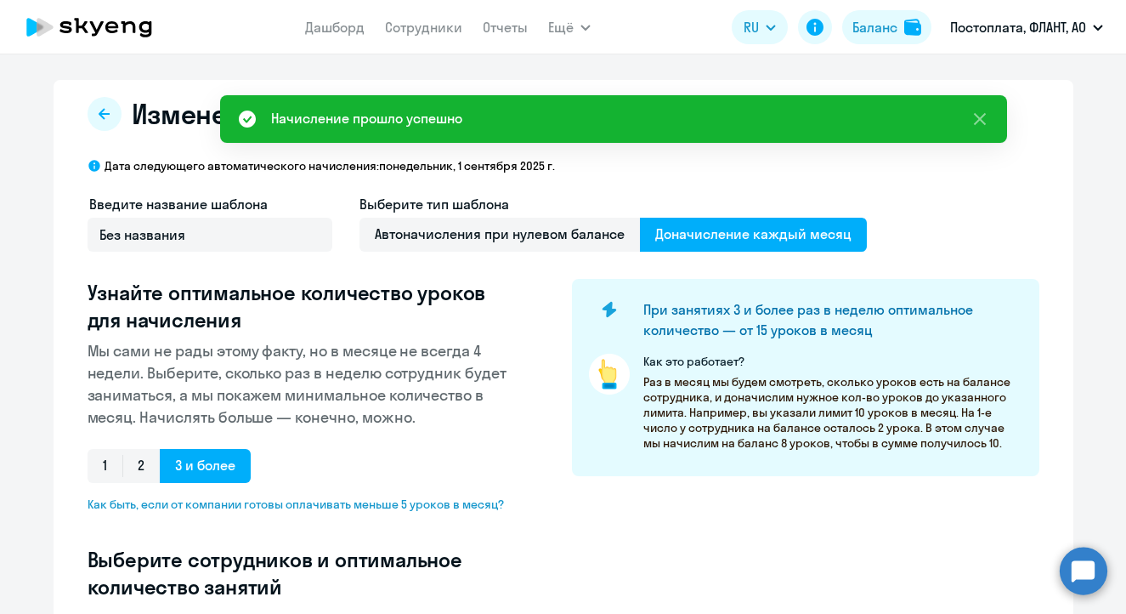
scroll to position [461, 0]
